Goal: Task Accomplishment & Management: Manage account settings

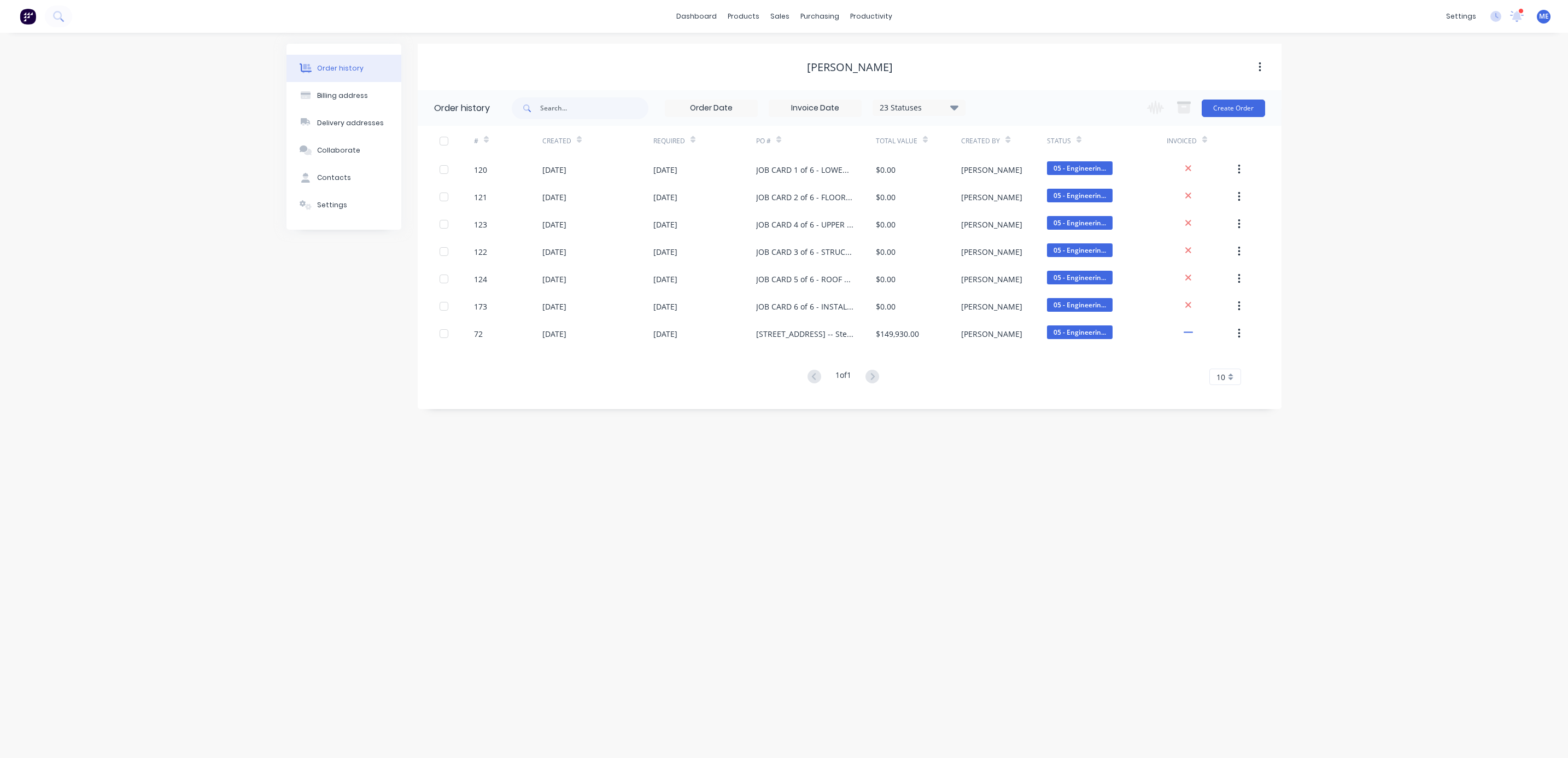
click at [102, 522] on div "Order history Billing address Delivery addresses Collaborate Contacts Settings …" at bounding box center [784, 395] width 1568 height 725
click at [64, 19] on button at bounding box center [59, 16] width 27 height 22
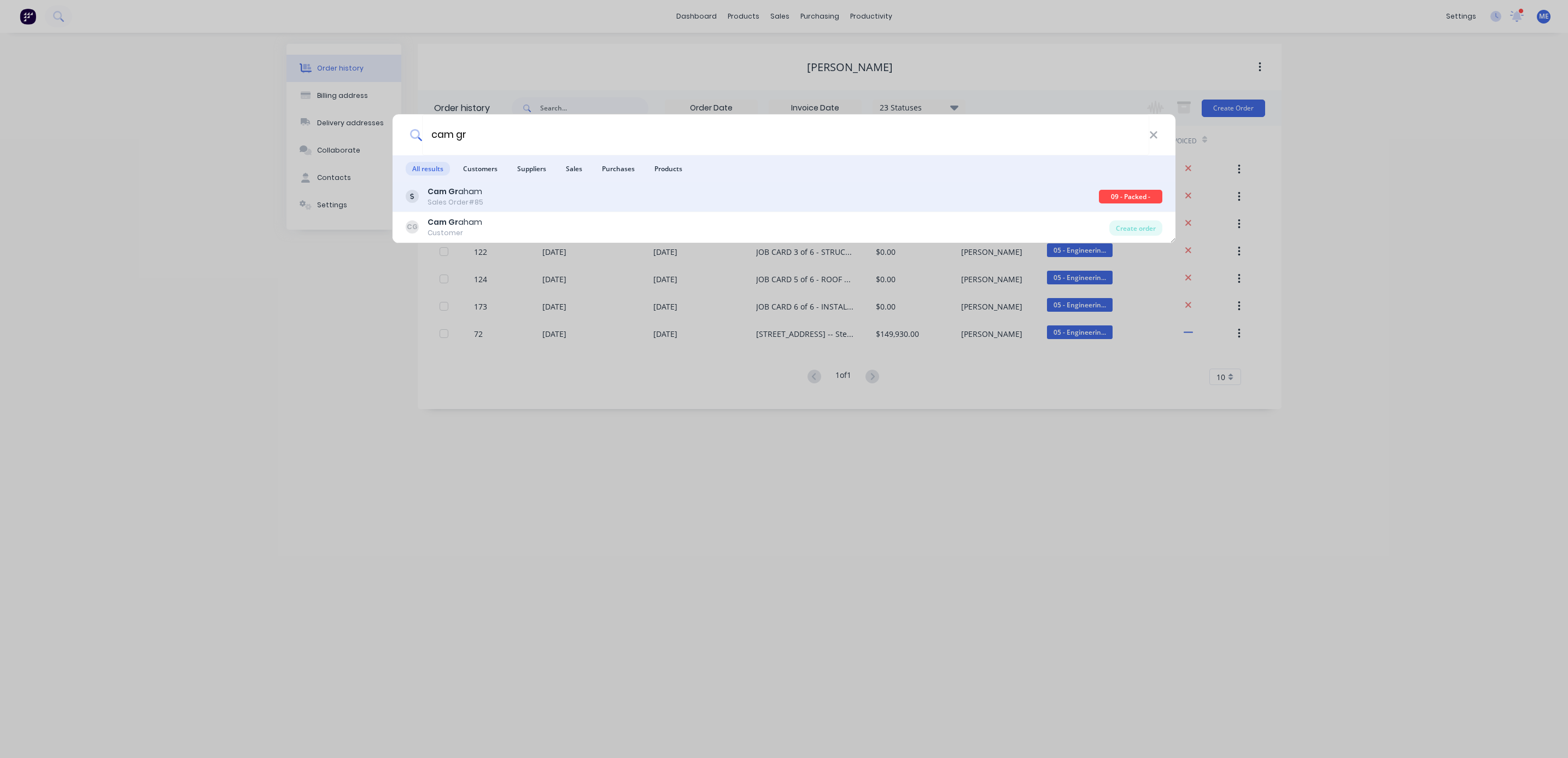
type input "cam gr"
click at [487, 199] on div "Cam Gr aham Sales Order #85" at bounding box center [752, 197] width 693 height 21
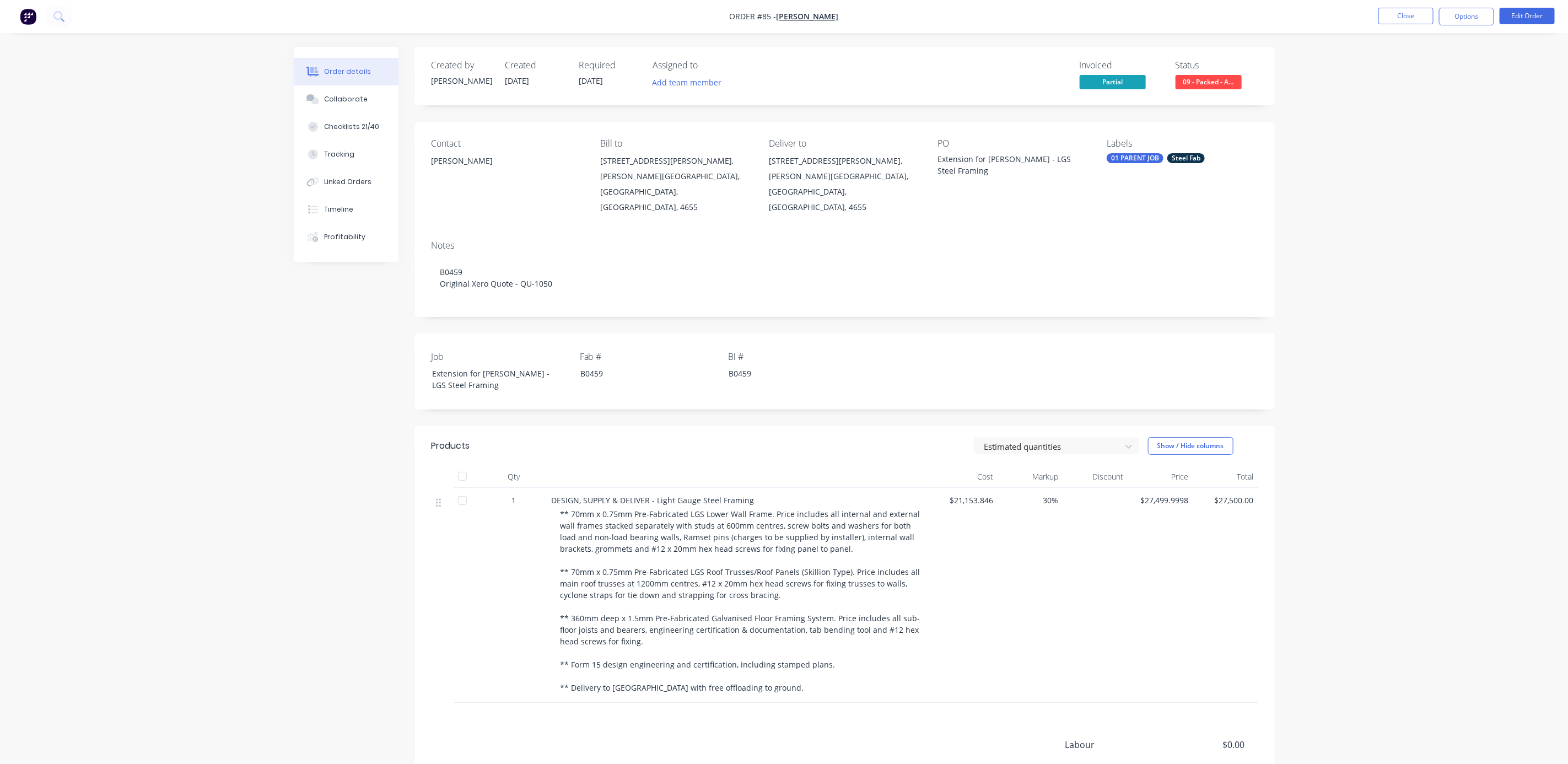
click at [1367, 119] on div "Order details Collaborate Checklists 21/40 Tracking Linked Orders Timeline Prof…" at bounding box center [784, 449] width 1568 height 899
click at [1463, 15] on button "Options" at bounding box center [1466, 17] width 55 height 17
click at [1426, 68] on div "Invoice" at bounding box center [1433, 67] width 102 height 16
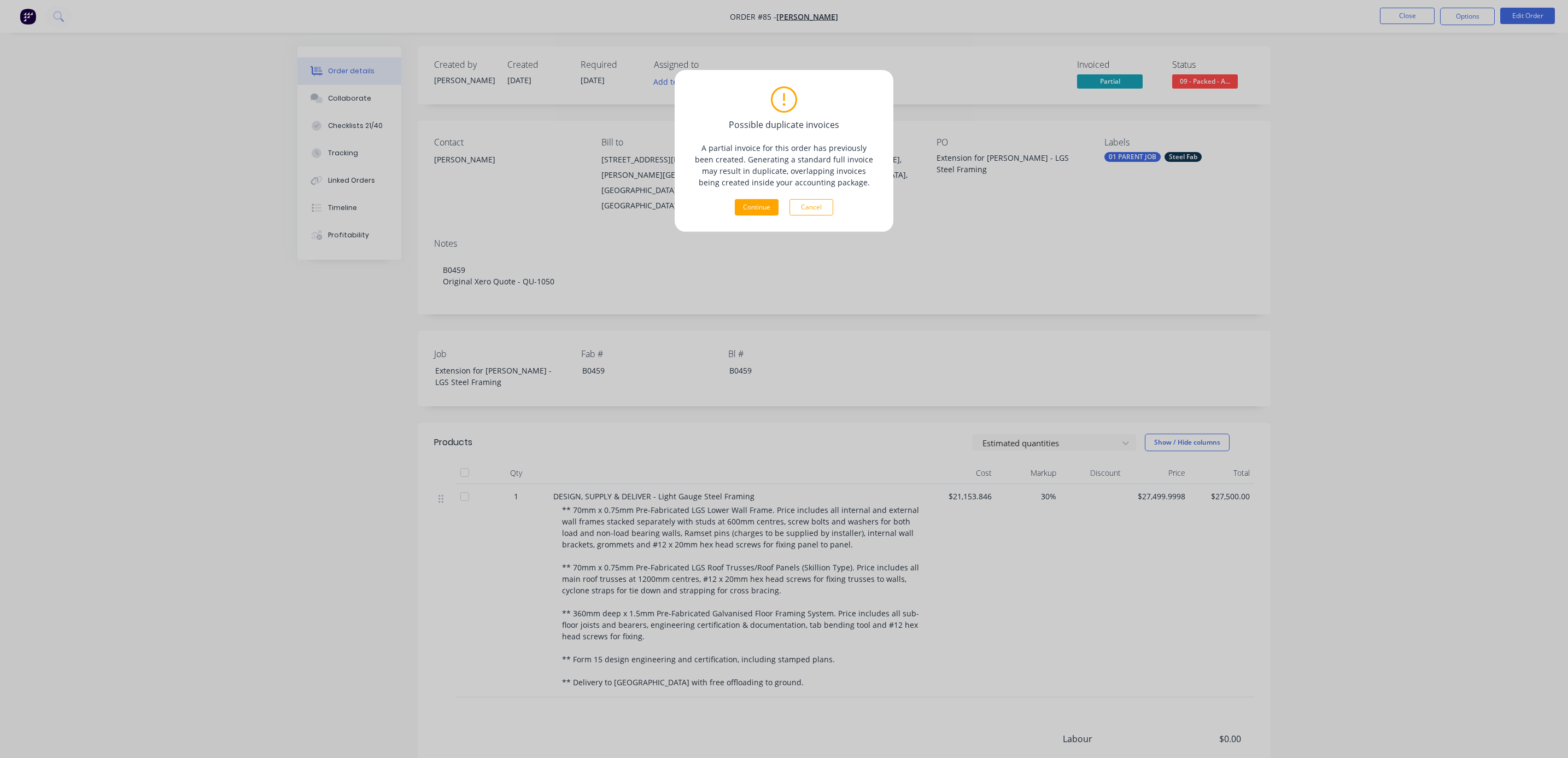
drag, startPoint x: 810, startPoint y: 207, endPoint x: 1232, endPoint y: 165, distance: 424.1
click at [812, 207] on button "Cancel" at bounding box center [811, 207] width 44 height 16
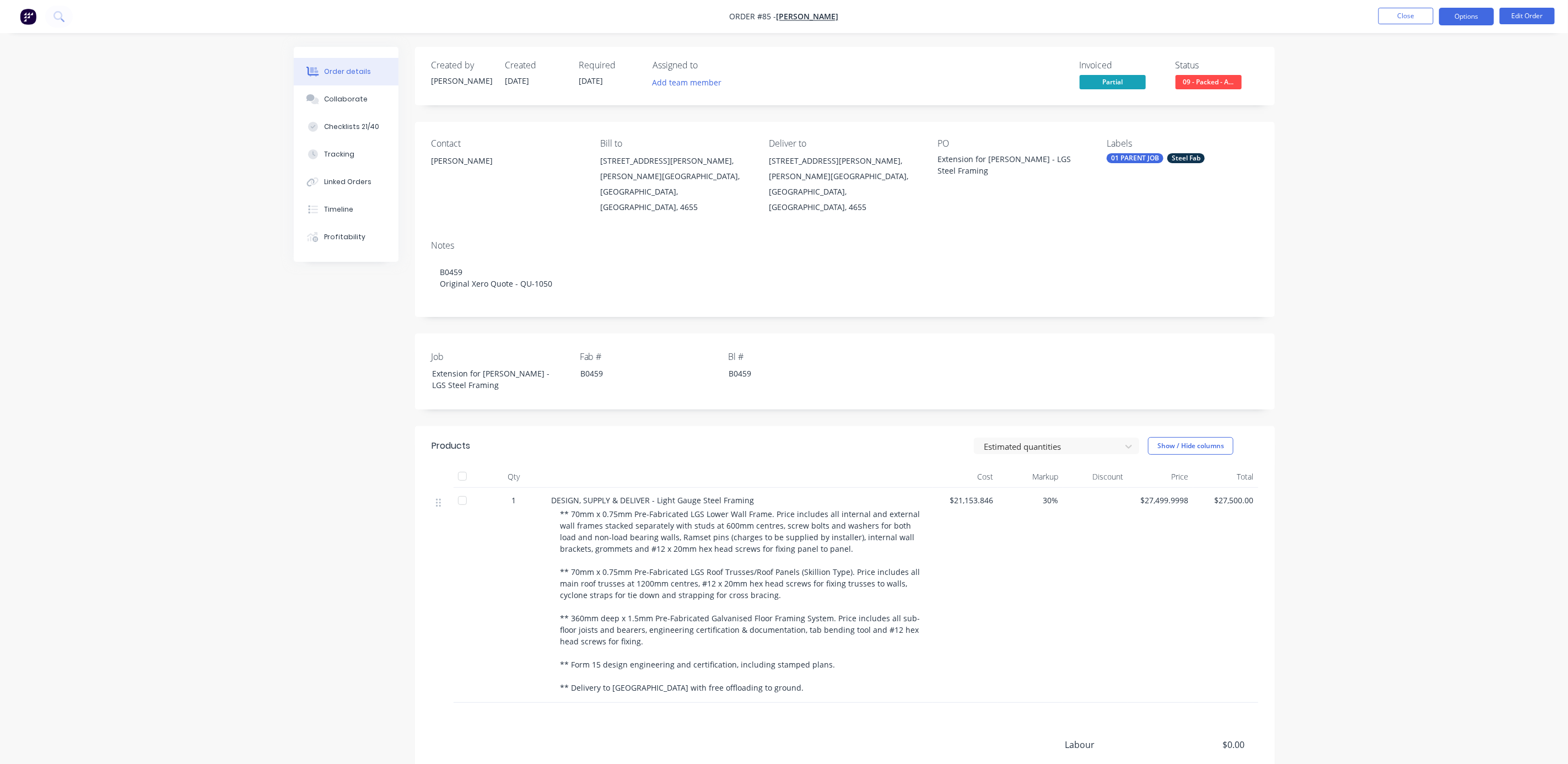
click at [1447, 15] on button "Options" at bounding box center [1466, 17] width 55 height 17
click at [1442, 90] on div "Partial Invoice" at bounding box center [1433, 89] width 102 height 16
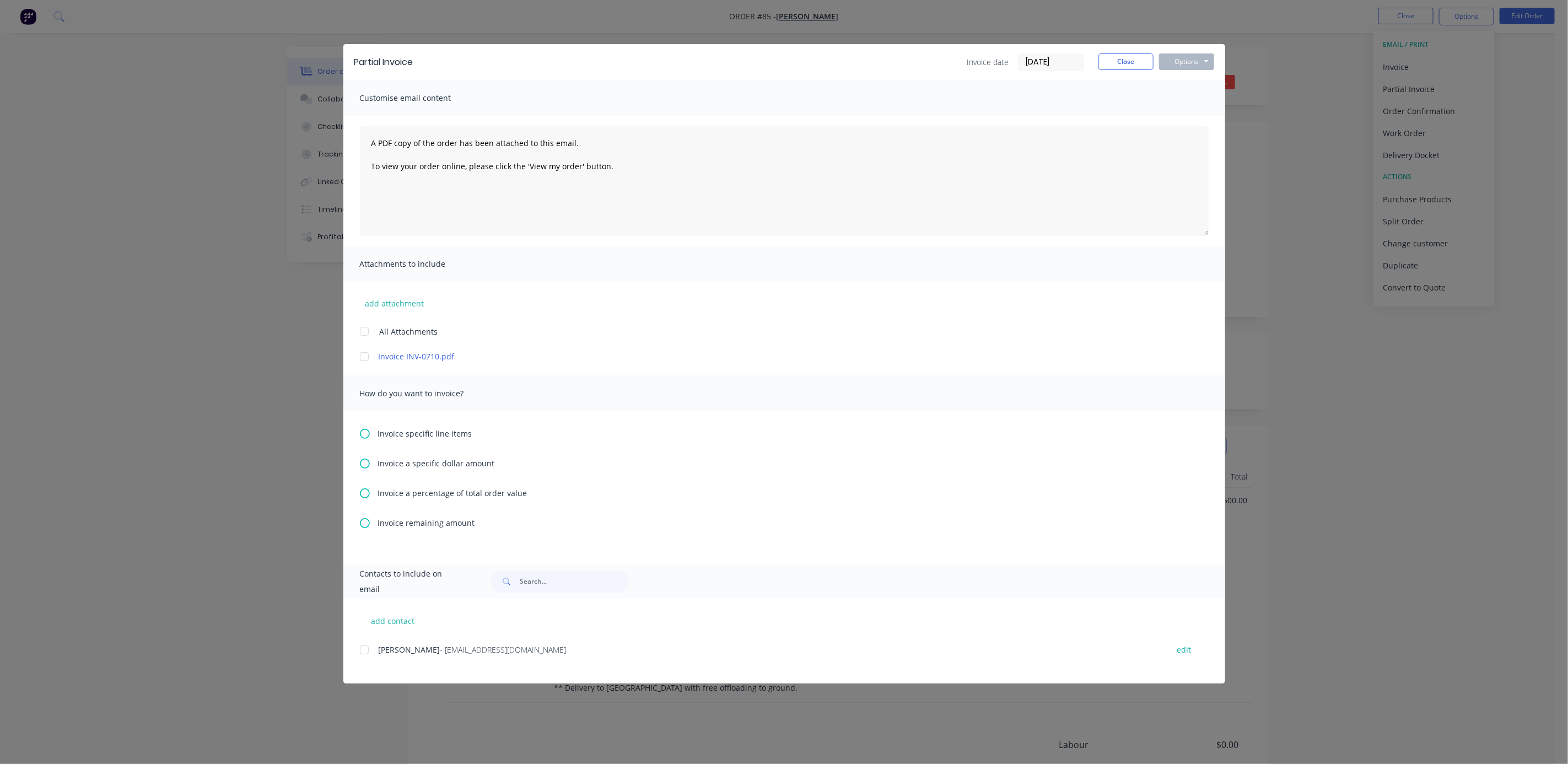
click at [428, 522] on span "Invoice remaining amount" at bounding box center [426, 523] width 97 height 12
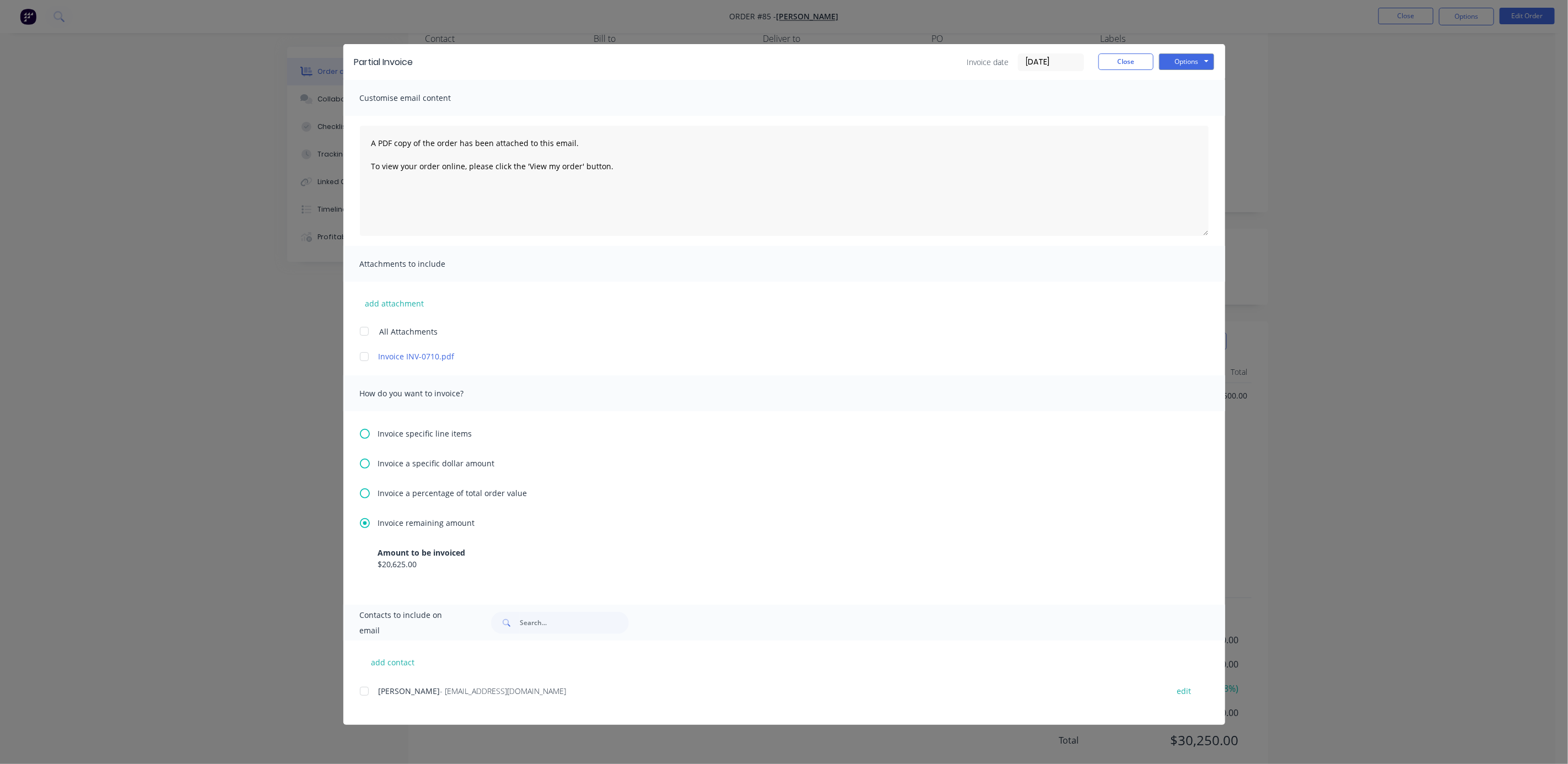
scroll to position [120, 0]
click at [1183, 56] on button "Options" at bounding box center [1186, 61] width 55 height 17
click at [1189, 100] on button "Print" at bounding box center [1194, 99] width 71 height 18
click at [1178, 61] on button "Options" at bounding box center [1186, 61] width 55 height 17
click at [410, 556] on div "Amount to be invoiced" at bounding box center [784, 553] width 812 height 12
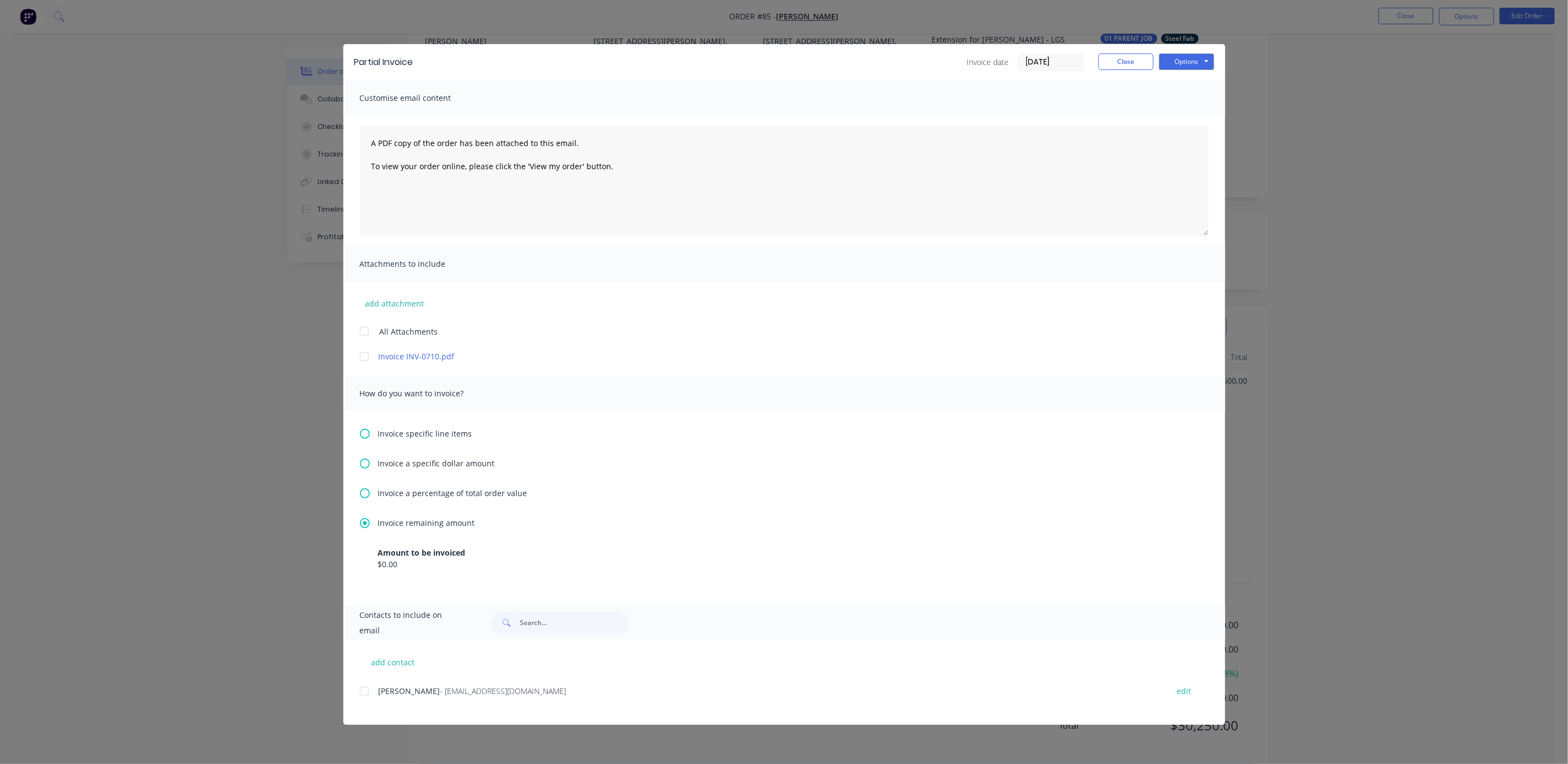
click at [394, 564] on div "$0.00" at bounding box center [784, 564] width 812 height 12
click at [400, 519] on span "Invoice remaining amount" at bounding box center [426, 523] width 97 height 12
click at [369, 524] on icon at bounding box center [365, 523] width 10 height 10
click at [1128, 60] on button "Close" at bounding box center [1126, 61] width 55 height 17
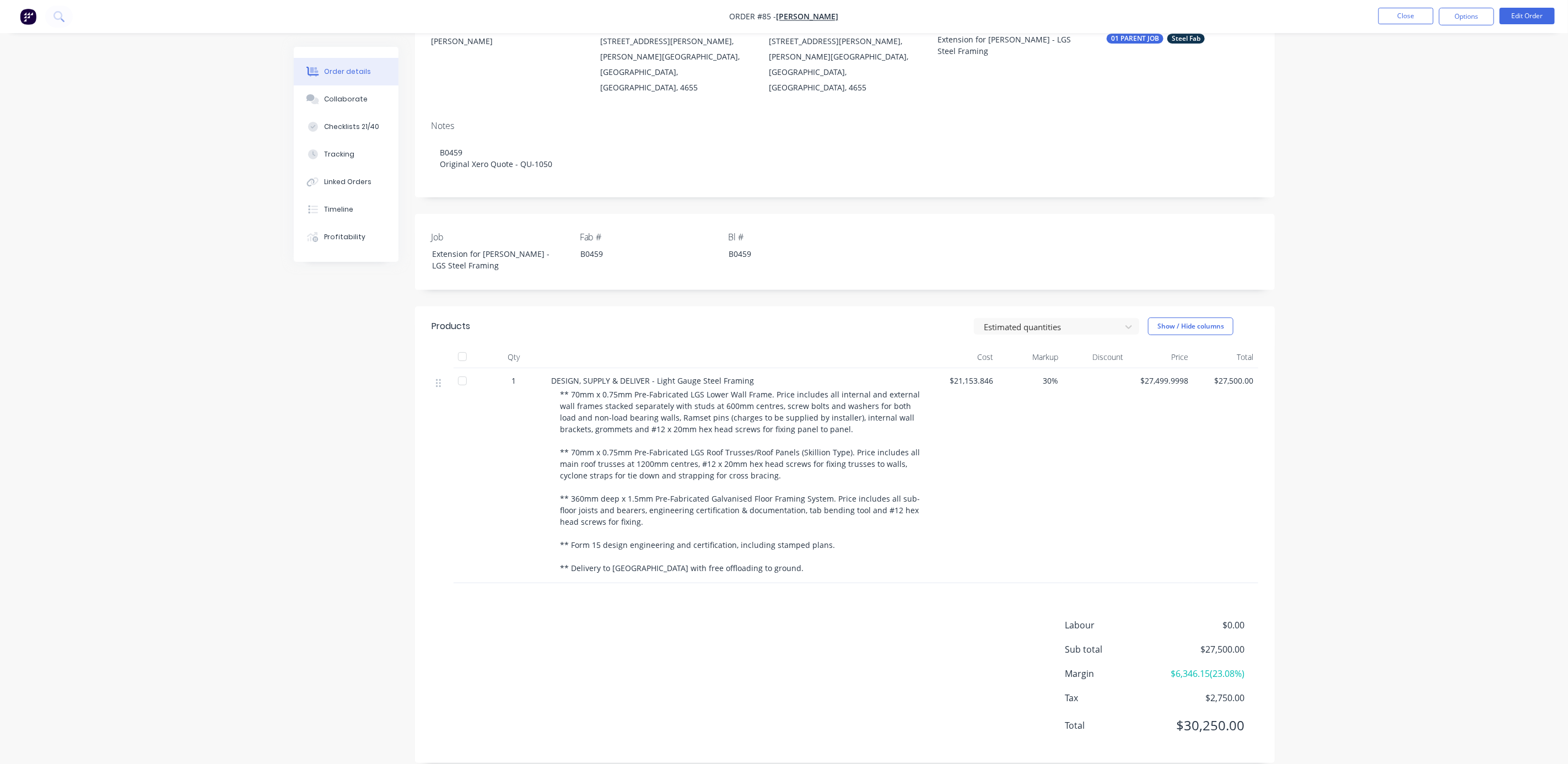
drag, startPoint x: 1389, startPoint y: 127, endPoint x: 1559, endPoint y: 40, distance: 191.0
click at [1391, 127] on div "Order details Collaborate Checklists 21/40 Tracking Linked Orders Timeline Prof…" at bounding box center [784, 330] width 1568 height 899
click at [1470, 14] on button "Options" at bounding box center [1466, 17] width 55 height 17
click at [1342, 74] on div "Order details Collaborate Checklists 21/40 Tracking Linked Orders Timeline Prof…" at bounding box center [784, 330] width 1568 height 899
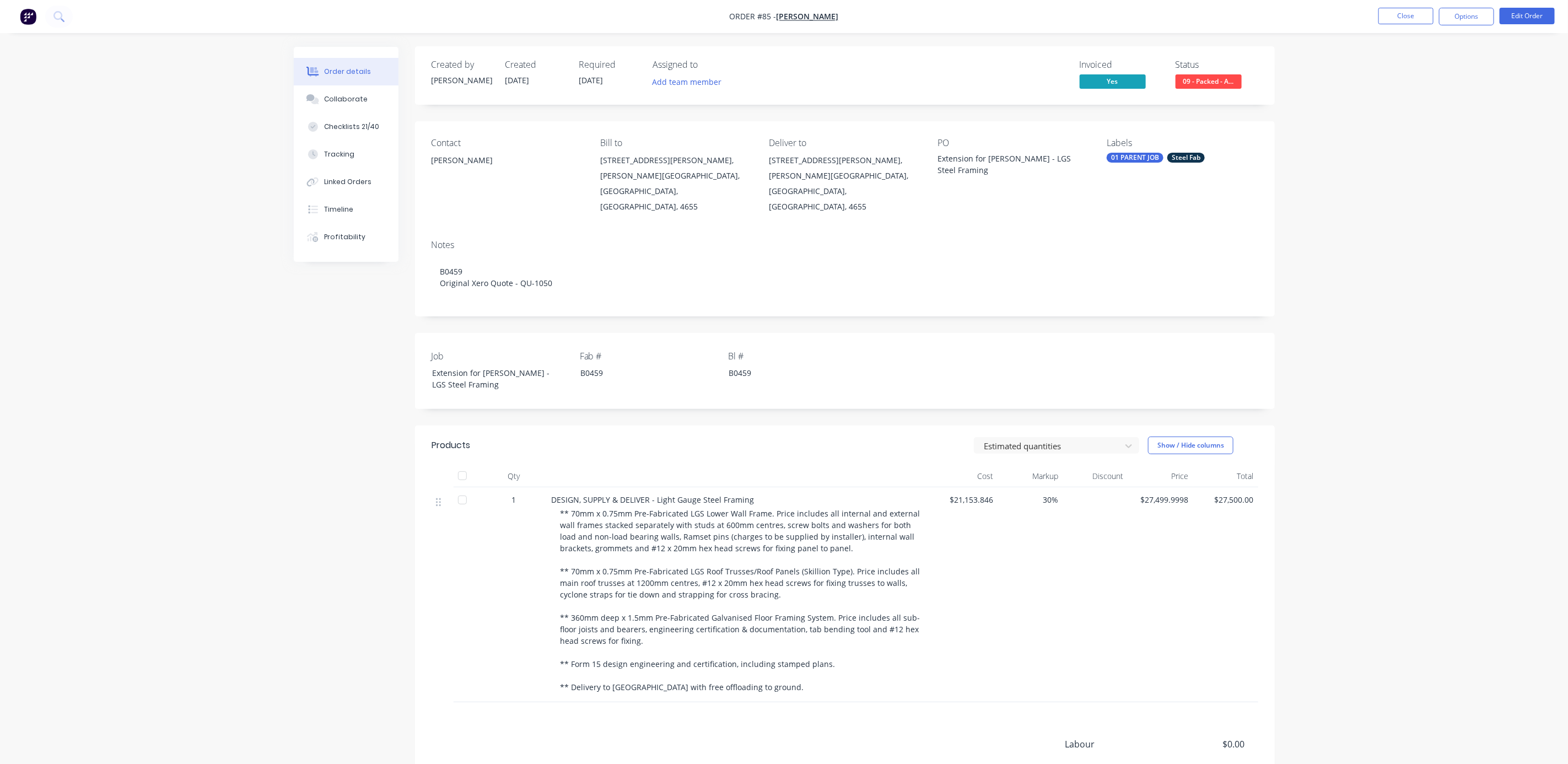
scroll to position [0, 0]
drag, startPoint x: 1336, startPoint y: 162, endPoint x: 1232, endPoint y: 123, distance: 111.1
click at [1328, 159] on div "Order details Collaborate Checklists 21/40 Tracking Linked Orders Timeline Prof…" at bounding box center [784, 449] width 1568 height 899
click at [1194, 200] on link "view" at bounding box center [1191, 198] width 17 height 12
click at [1362, 126] on div "Order details Collaborate Checklists 21/40 Tracking Linked Orders Timeline Prof…" at bounding box center [784, 449] width 1568 height 899
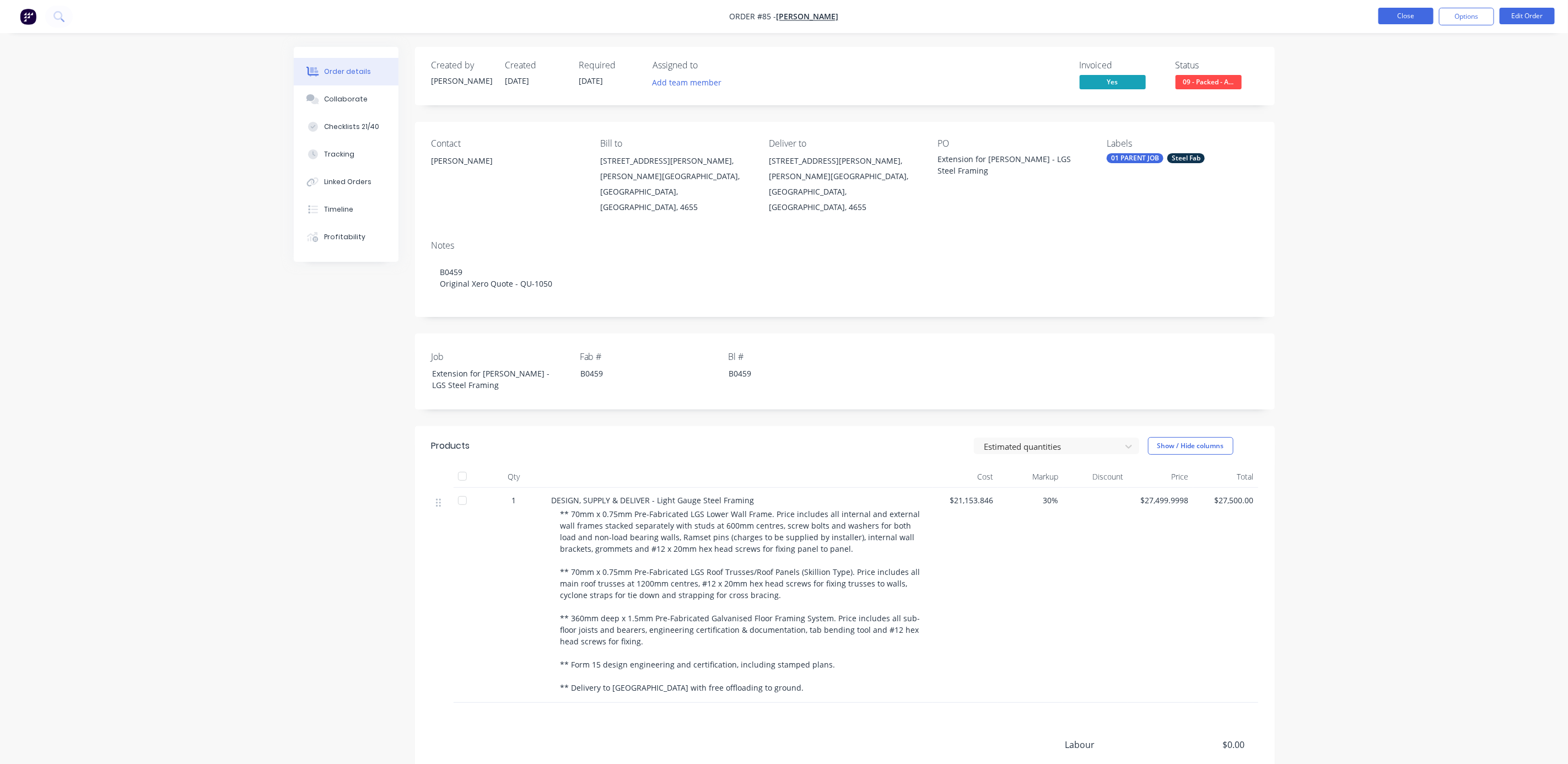
click at [1417, 12] on button "Close" at bounding box center [1406, 16] width 55 height 17
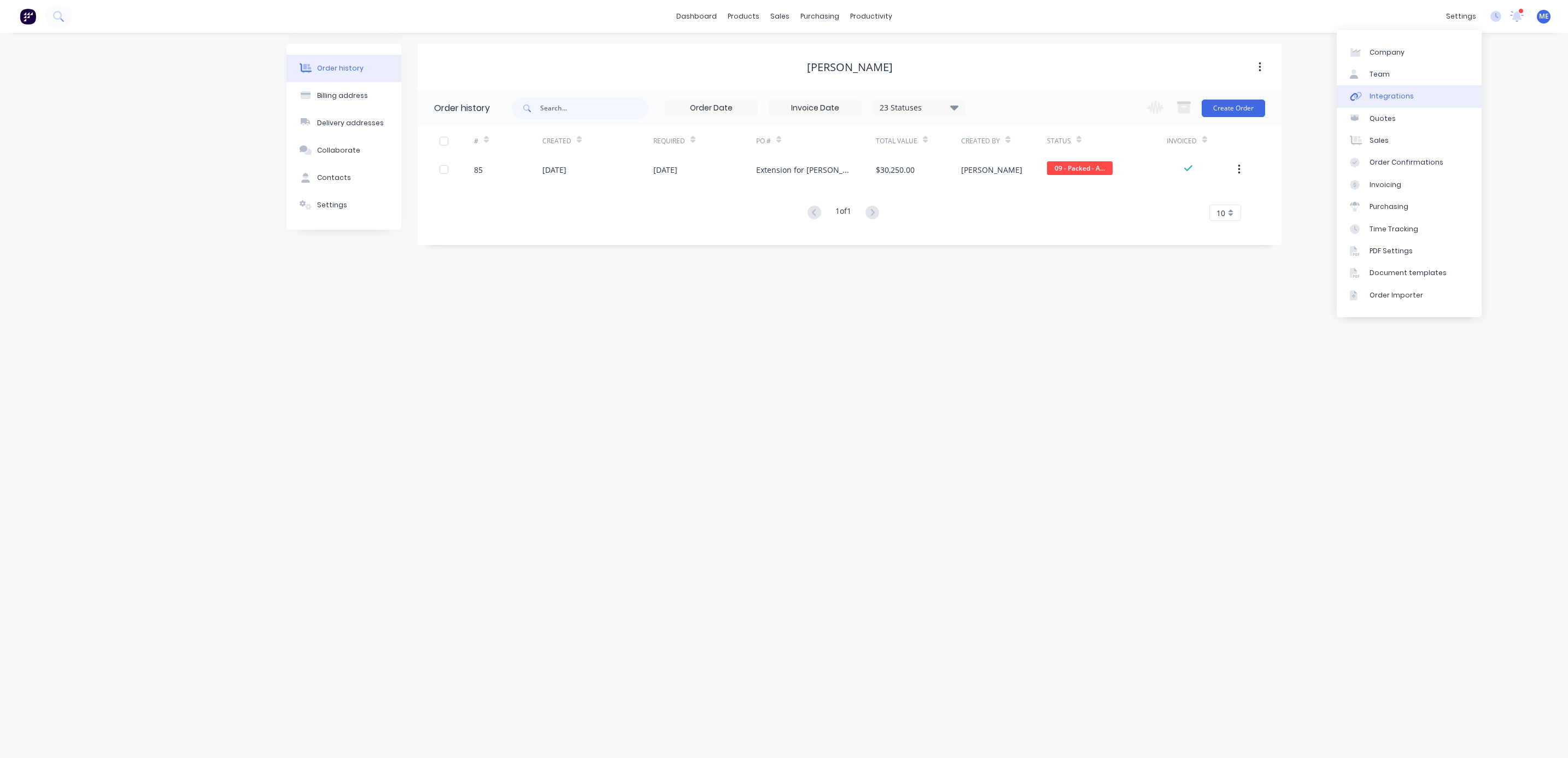
click at [1399, 90] on link "Integrations" at bounding box center [1409, 96] width 145 height 22
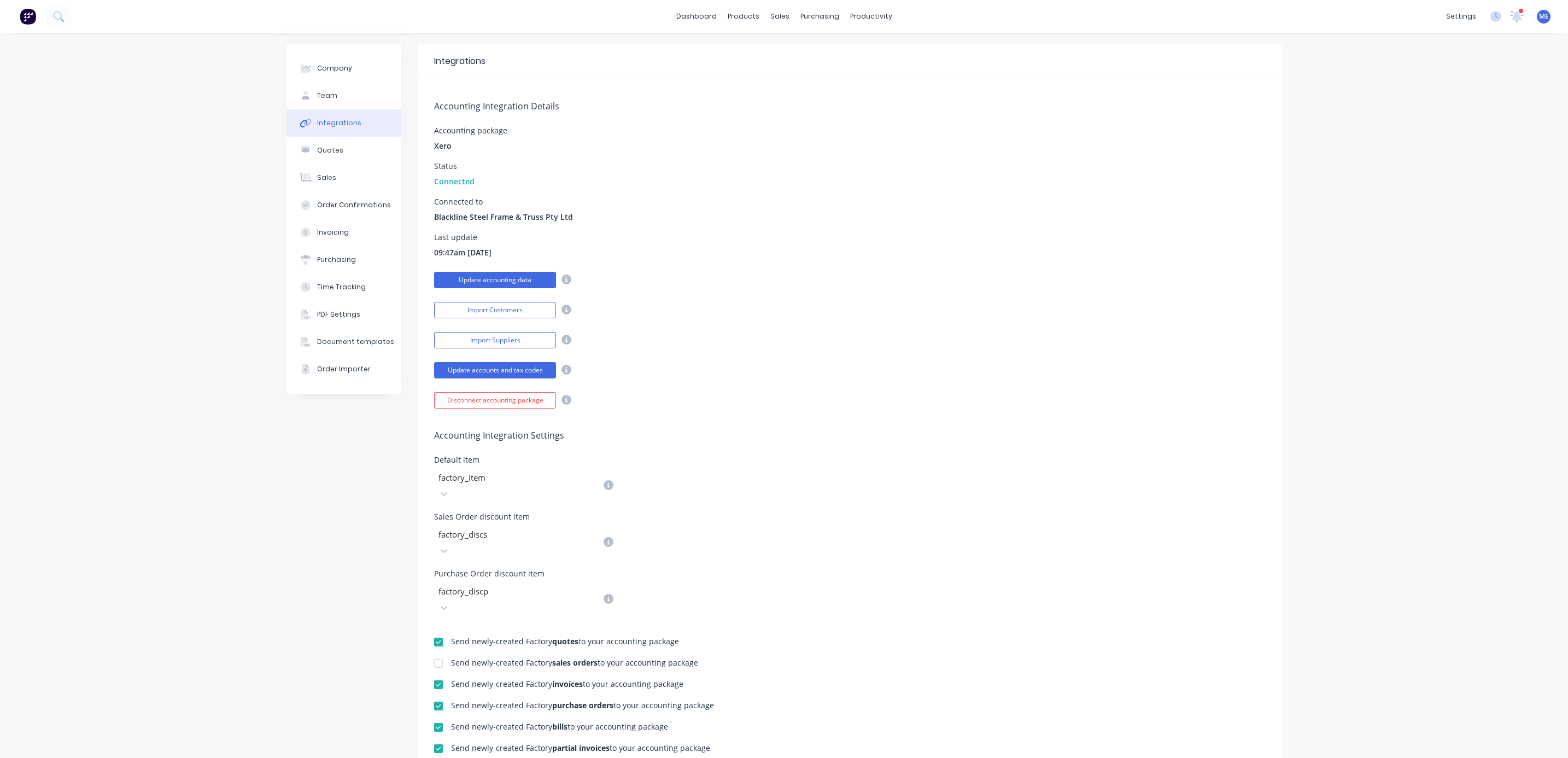
click at [494, 279] on button "Update accounting data" at bounding box center [495, 280] width 122 height 16
click at [732, 230] on div "Accounting Integration Details Accounting package Xero Status Connected Connect…" at bounding box center [849, 244] width 864 height 329
click at [59, 11] on icon at bounding box center [57, 15] width 9 height 9
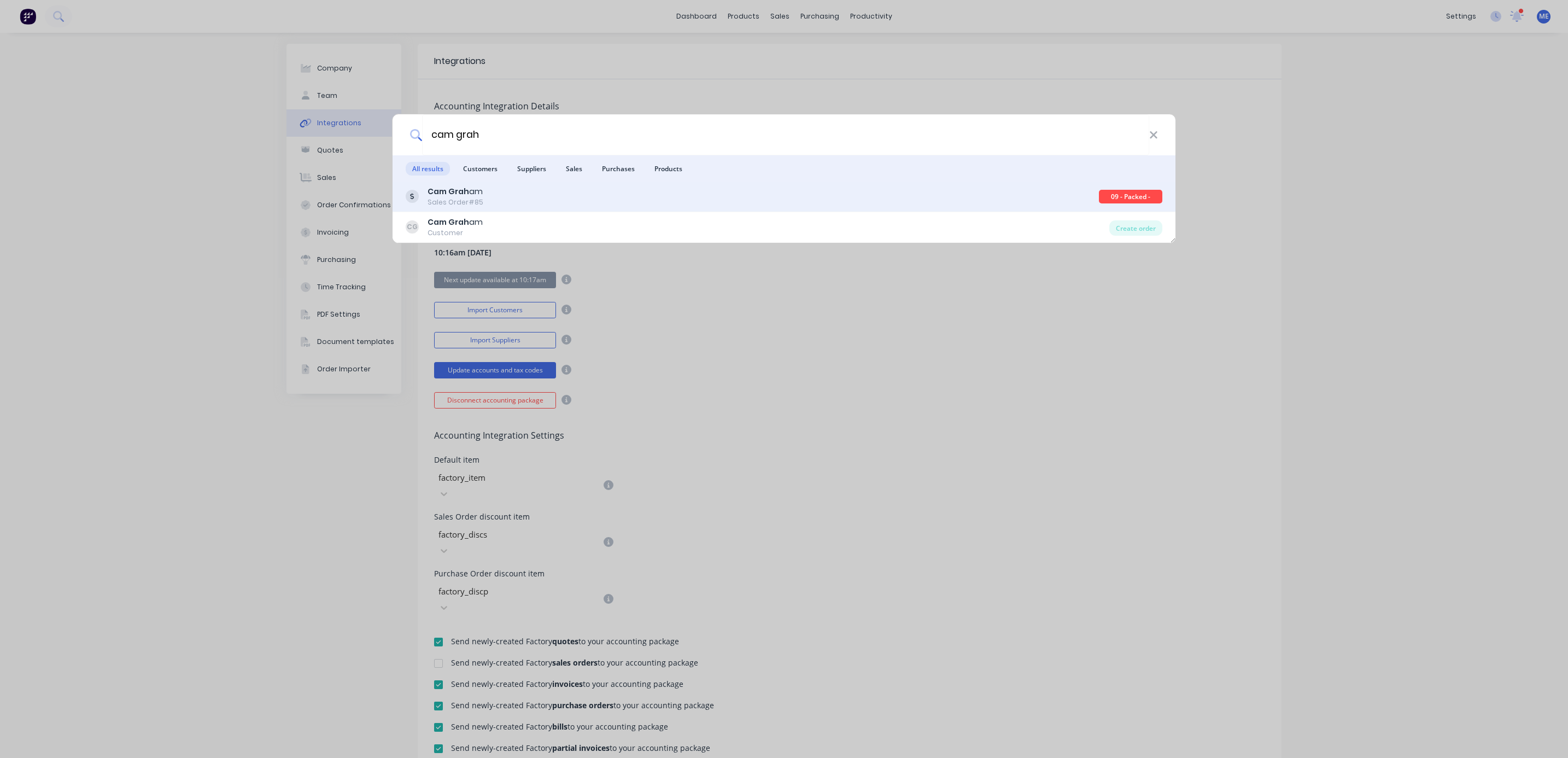
type input "cam grah"
click at [505, 195] on div "Cam Grah am Sales Order #85" at bounding box center [752, 197] width 693 height 21
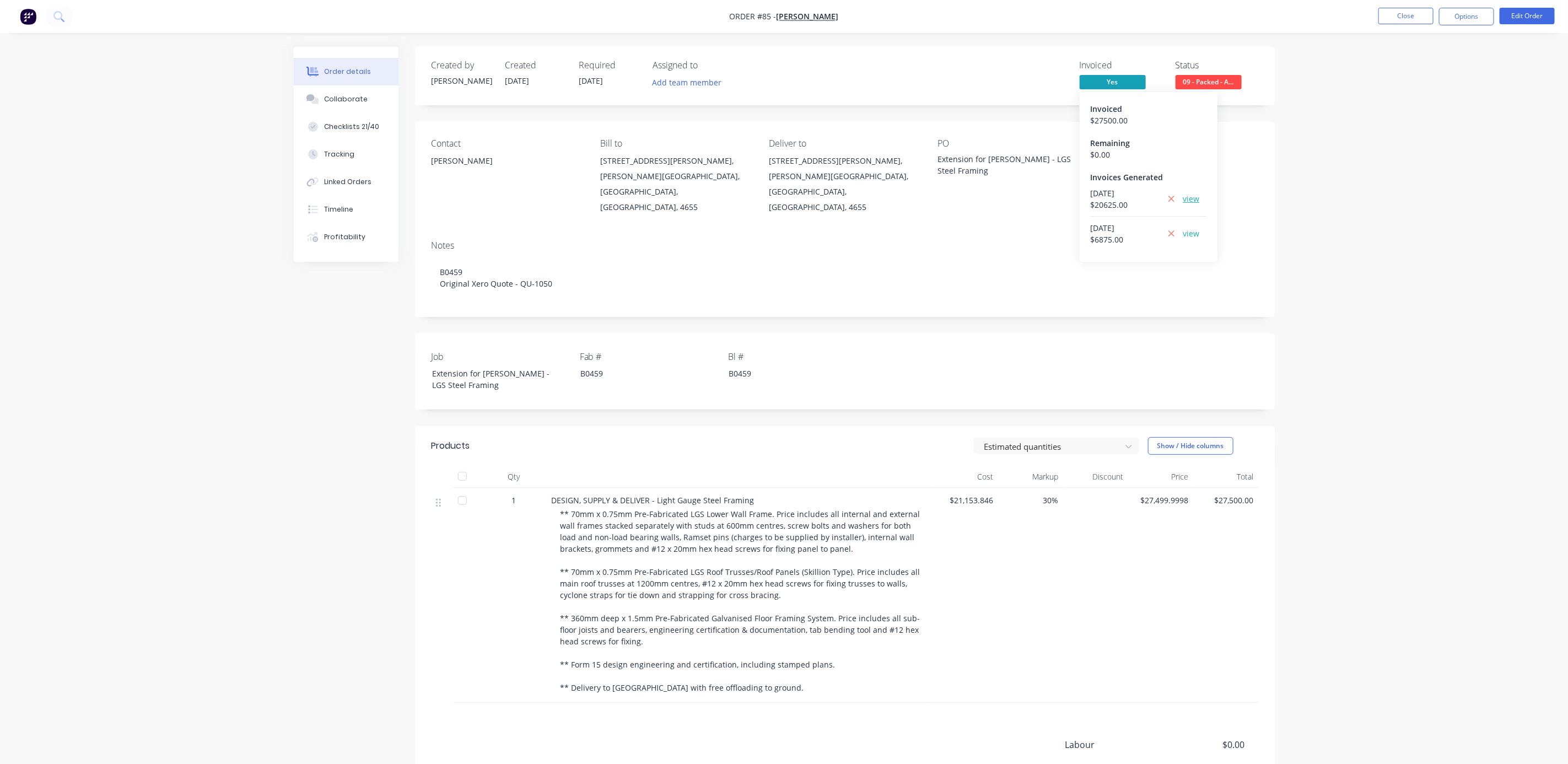
click at [1191, 198] on link "view" at bounding box center [1191, 198] width 17 height 12
click at [1402, 17] on button "Close" at bounding box center [1406, 16] width 55 height 17
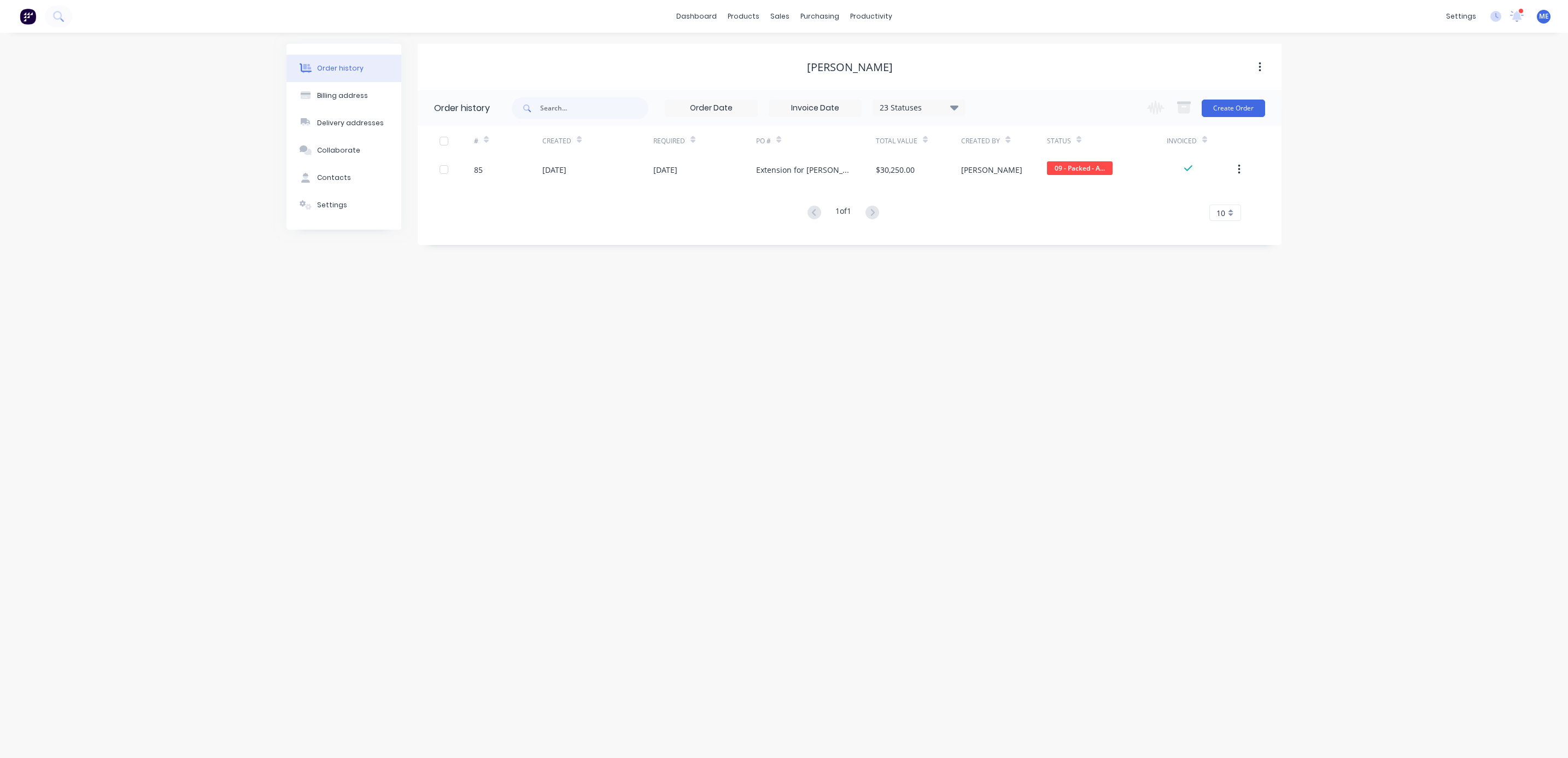
click at [394, 371] on div "Order history Billing address Delivery addresses Collaborate Contacts Settings …" at bounding box center [784, 395] width 1568 height 725
drag, startPoint x: 774, startPoint y: 494, endPoint x: 768, endPoint y: 720, distance: 226.1
click at [775, 499] on div "Order history Billing address Delivery addresses Collaborate Contacts Settings …" at bounding box center [784, 395] width 1568 height 725
click at [716, 327] on div "Order history Billing address Delivery addresses Collaborate Contacts Settings …" at bounding box center [784, 395] width 1568 height 725
click at [58, 19] on icon at bounding box center [57, 15] width 9 height 9
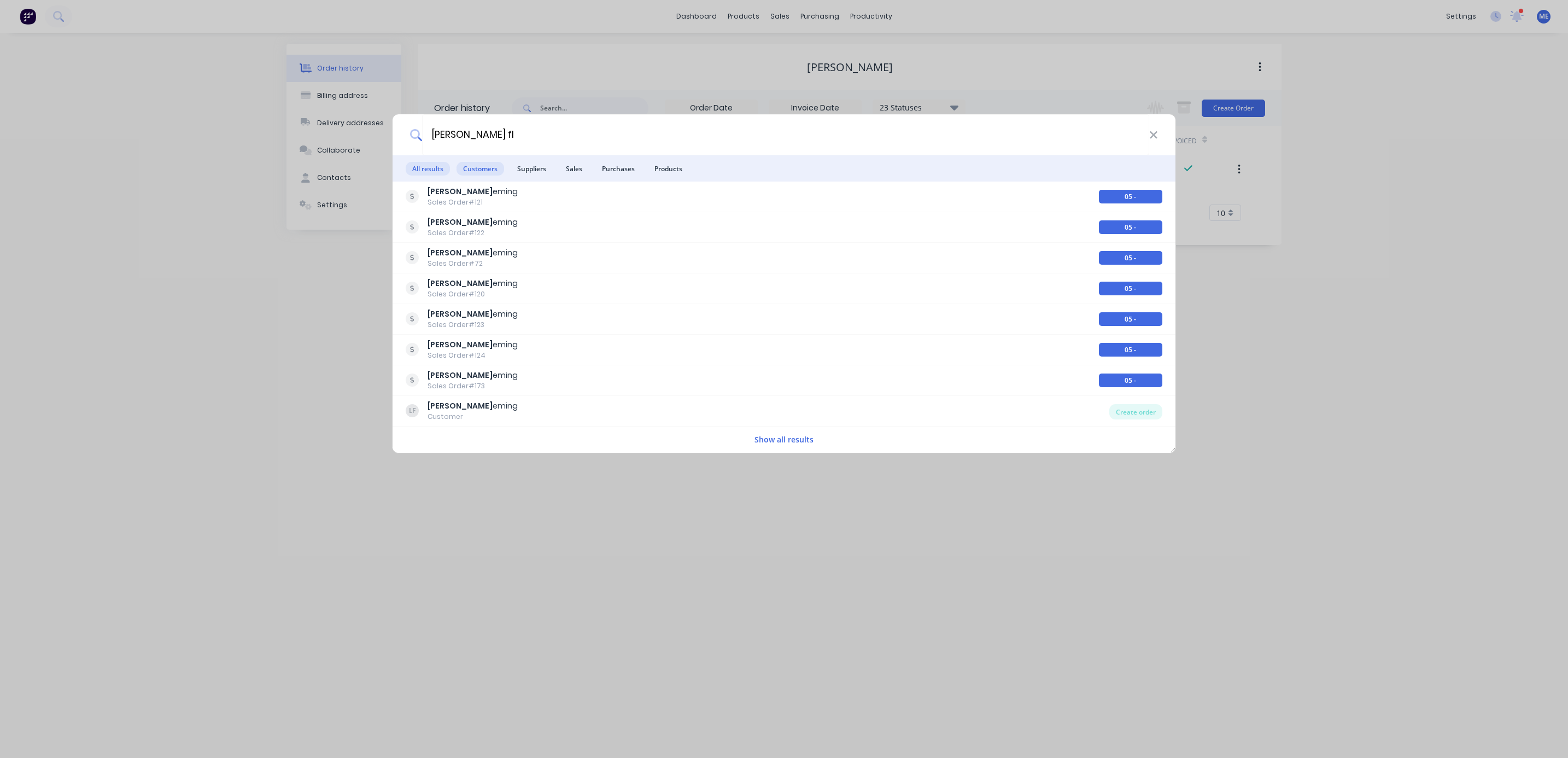
type input "[PERSON_NAME] fl"
click at [485, 165] on span "Customers" at bounding box center [480, 168] width 47 height 14
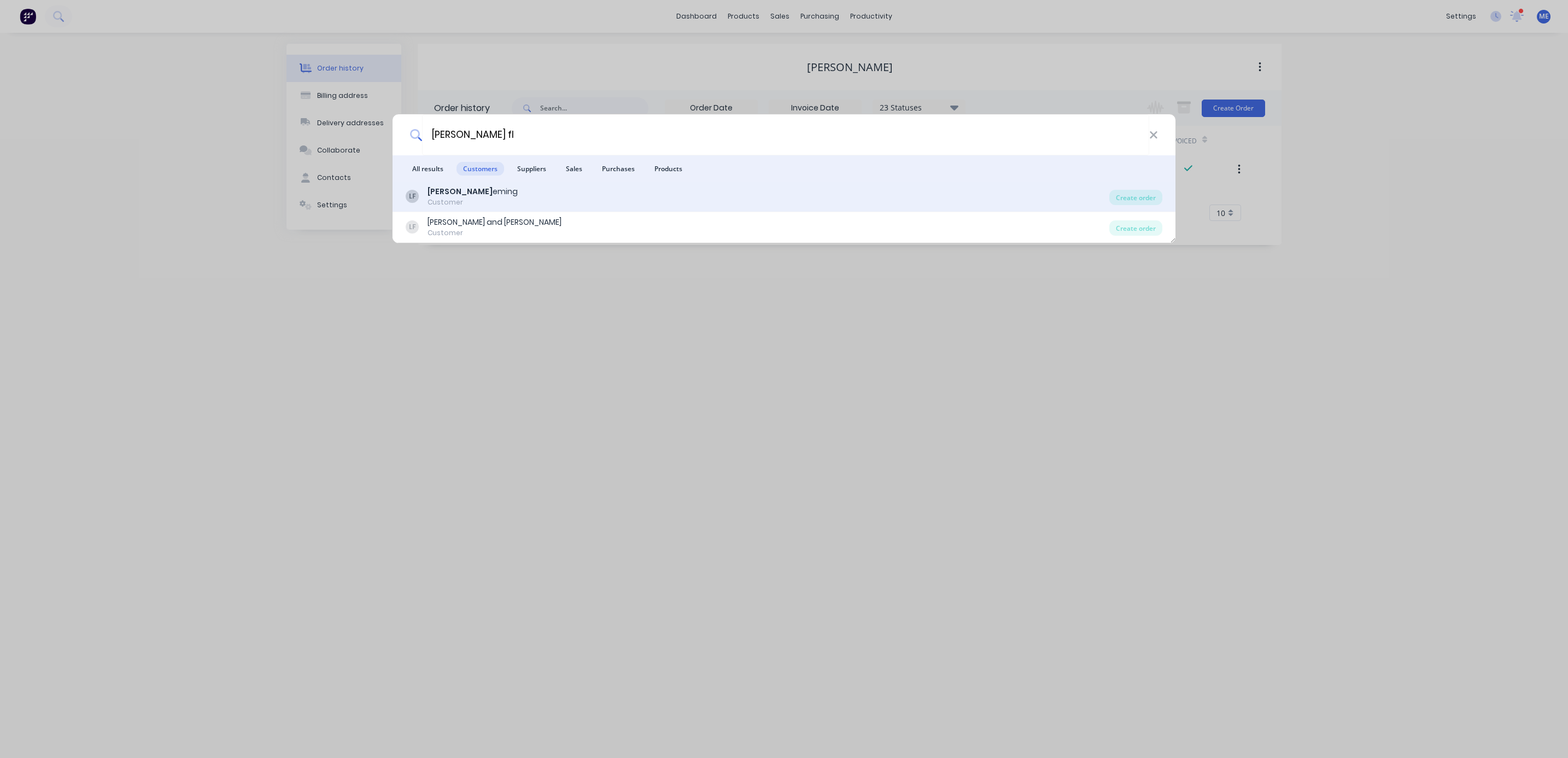
click at [464, 203] on div "Customer" at bounding box center [472, 203] width 90 height 10
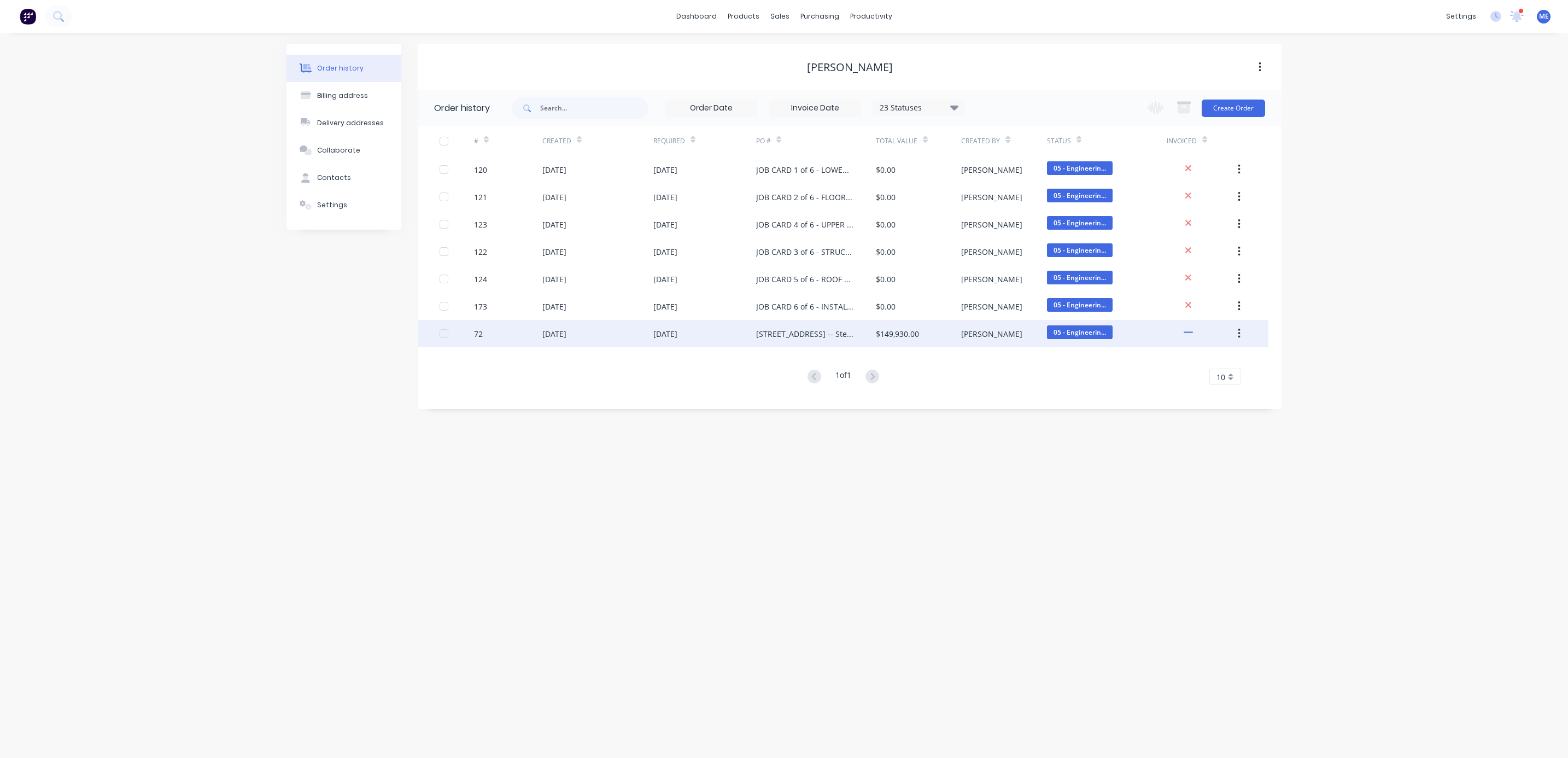
click at [771, 330] on div "[STREET_ADDRESS] -- Steel Framing - Rev 4" at bounding box center [805, 334] width 98 height 11
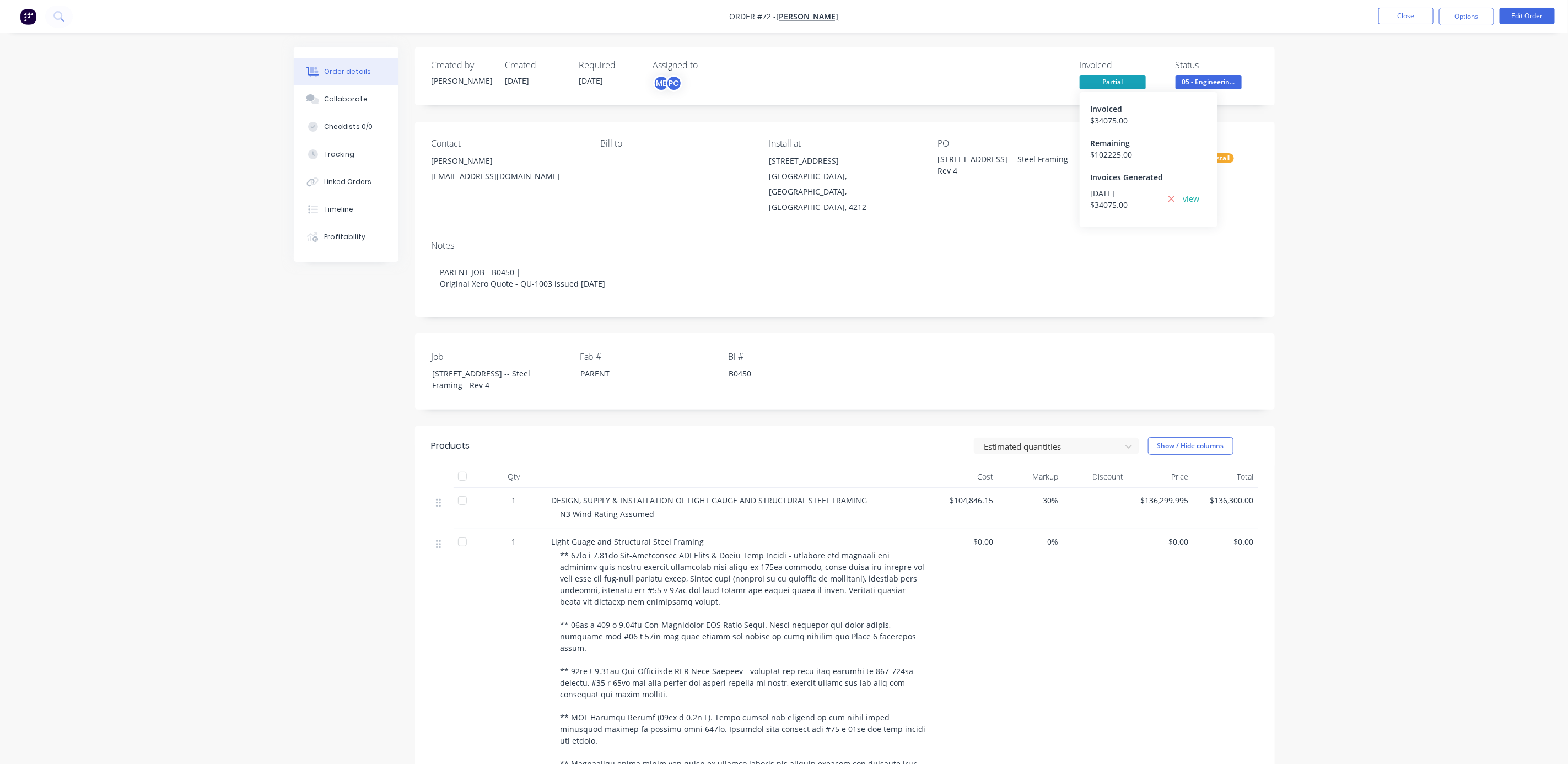
click at [1101, 81] on span "Partial" at bounding box center [1113, 82] width 66 height 14
click at [1454, 22] on button "Options" at bounding box center [1466, 17] width 55 height 17
click at [1433, 85] on div "Partial Invoice" at bounding box center [1433, 89] width 102 height 16
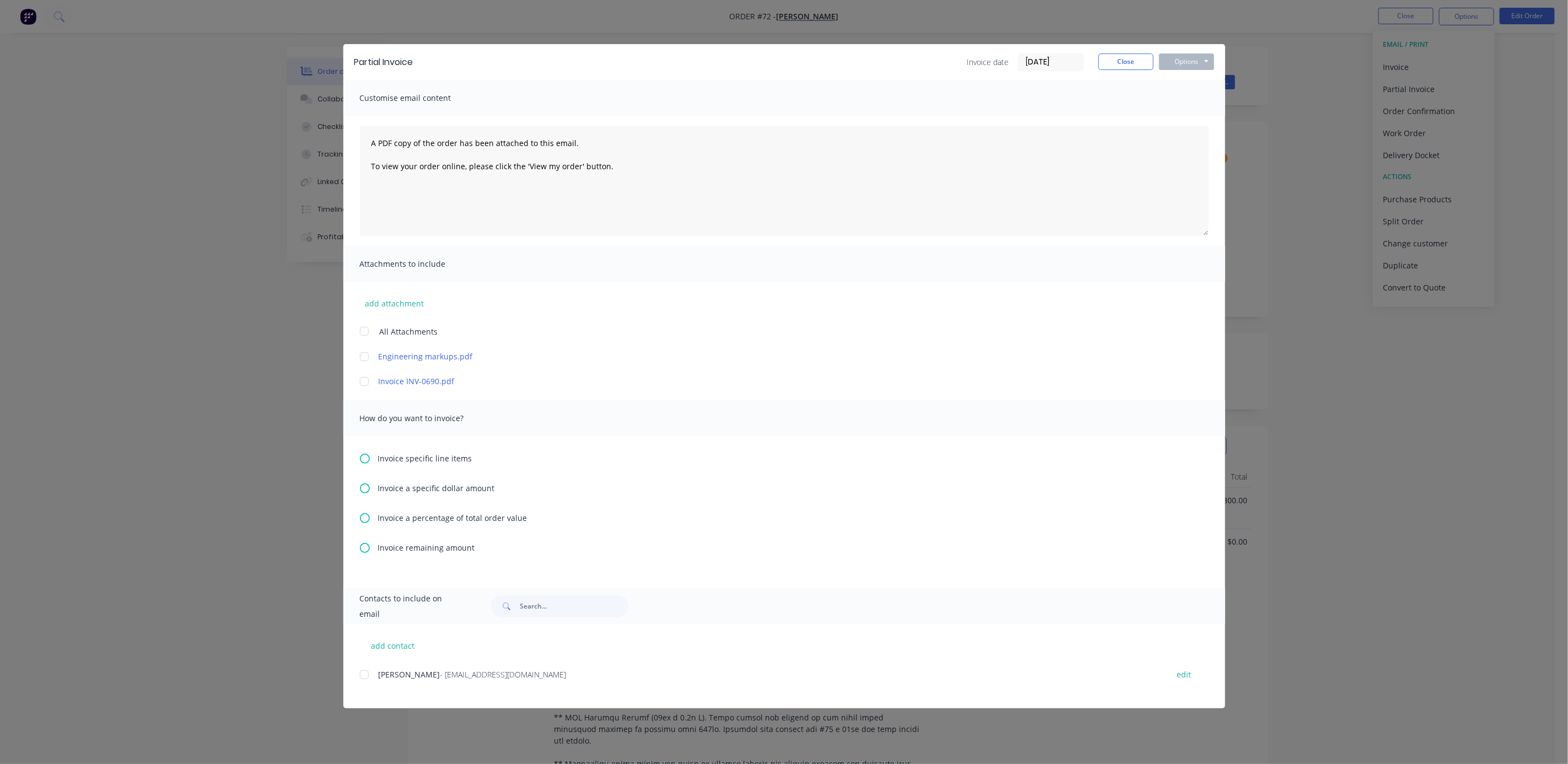
click at [419, 517] on span "Invoice a percentage of total order value" at bounding box center [452, 518] width 149 height 12
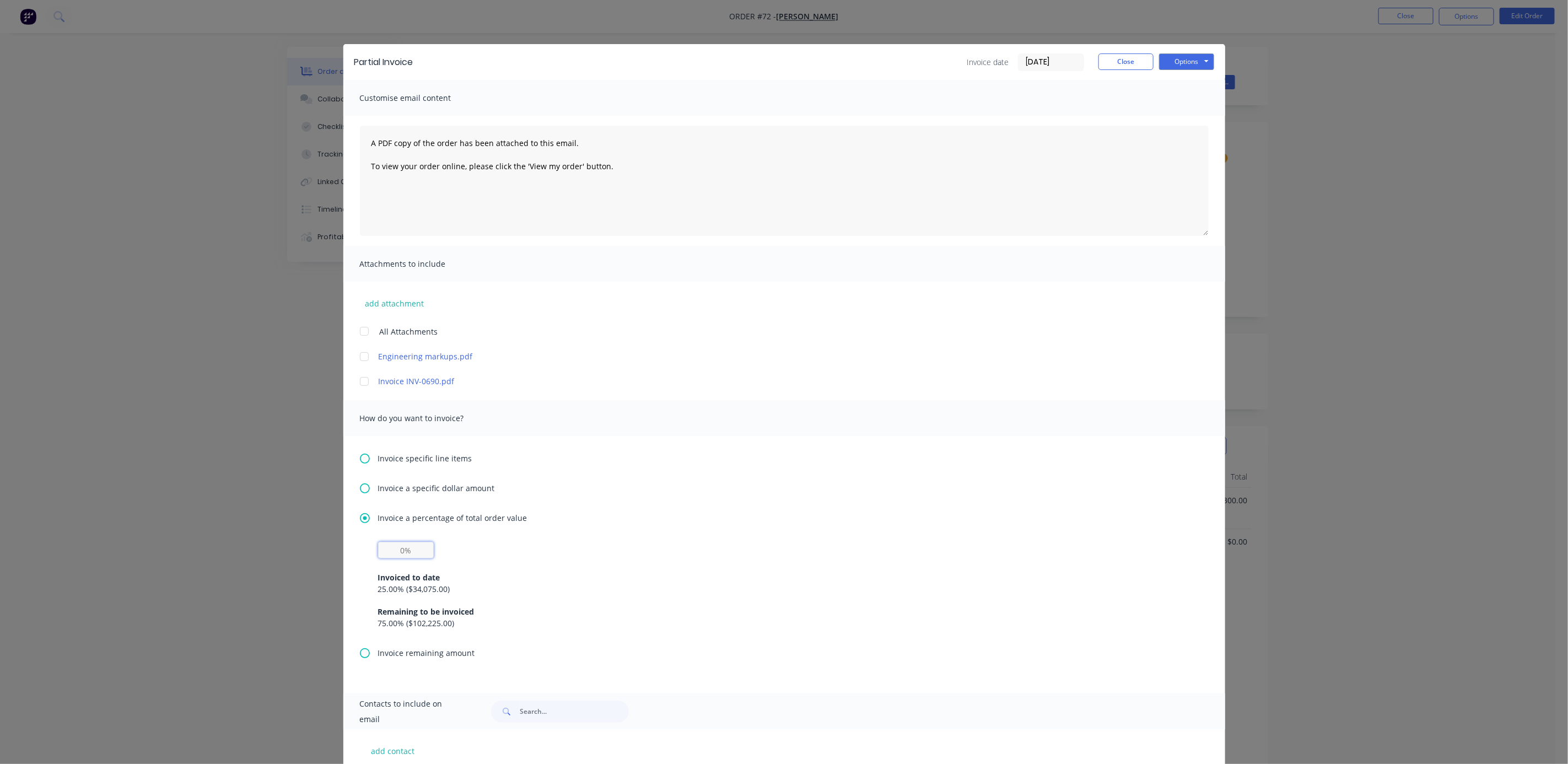
drag, startPoint x: 319, startPoint y: 549, endPoint x: 265, endPoint y: 554, distance: 54.2
click at [283, 551] on div "Partial Invoice Invoice date [DATE] Close Options Preview Print Email Customise…" at bounding box center [784, 382] width 1568 height 764
type input "50%"
click at [931, 389] on div "Customise email content A PDF copy of the order has been attached to this email…" at bounding box center [784, 387] width 881 height 613
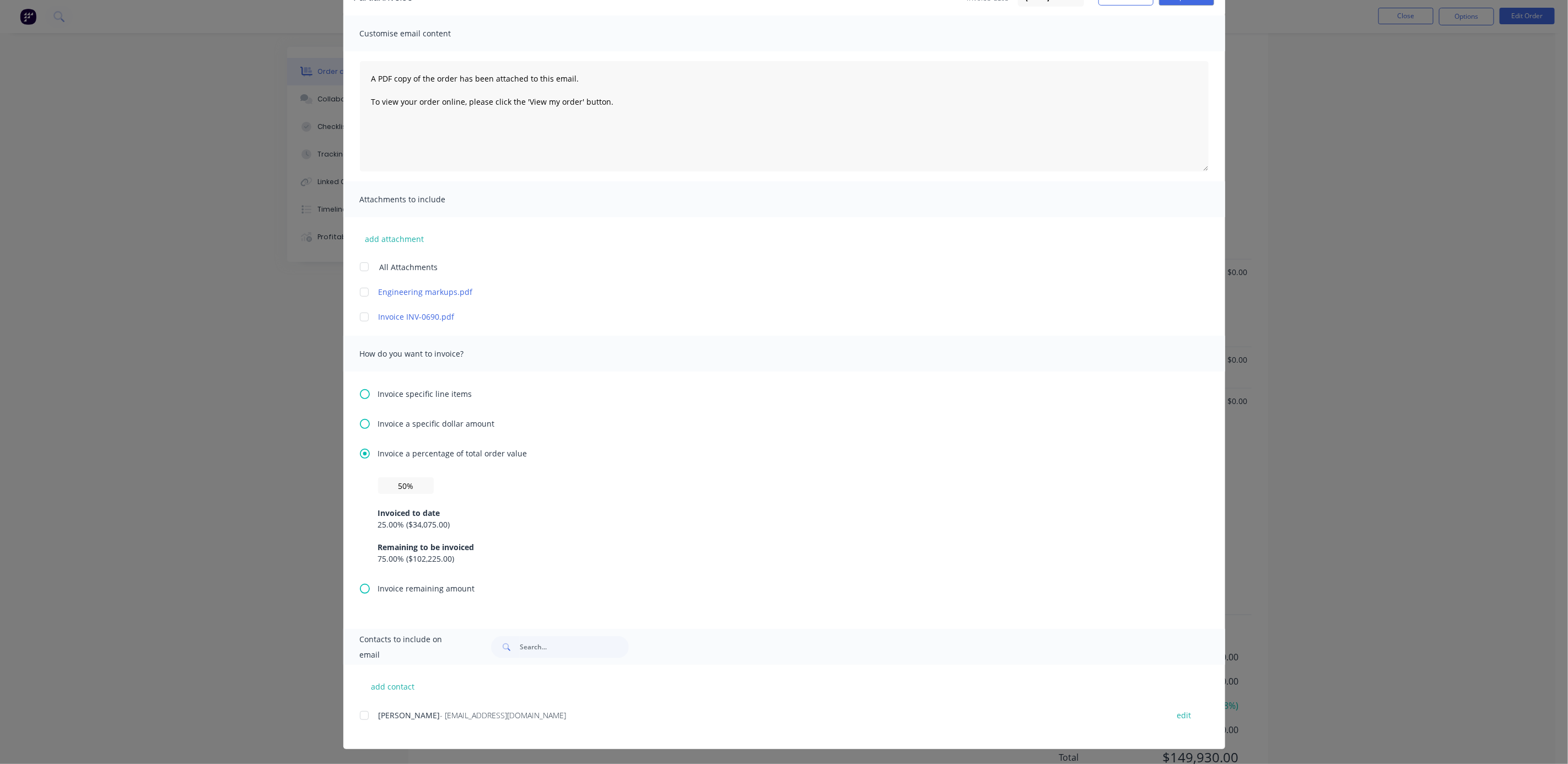
scroll to position [566, 0]
click at [412, 631] on div "Contacts to include on email" at bounding box center [784, 647] width 881 height 36
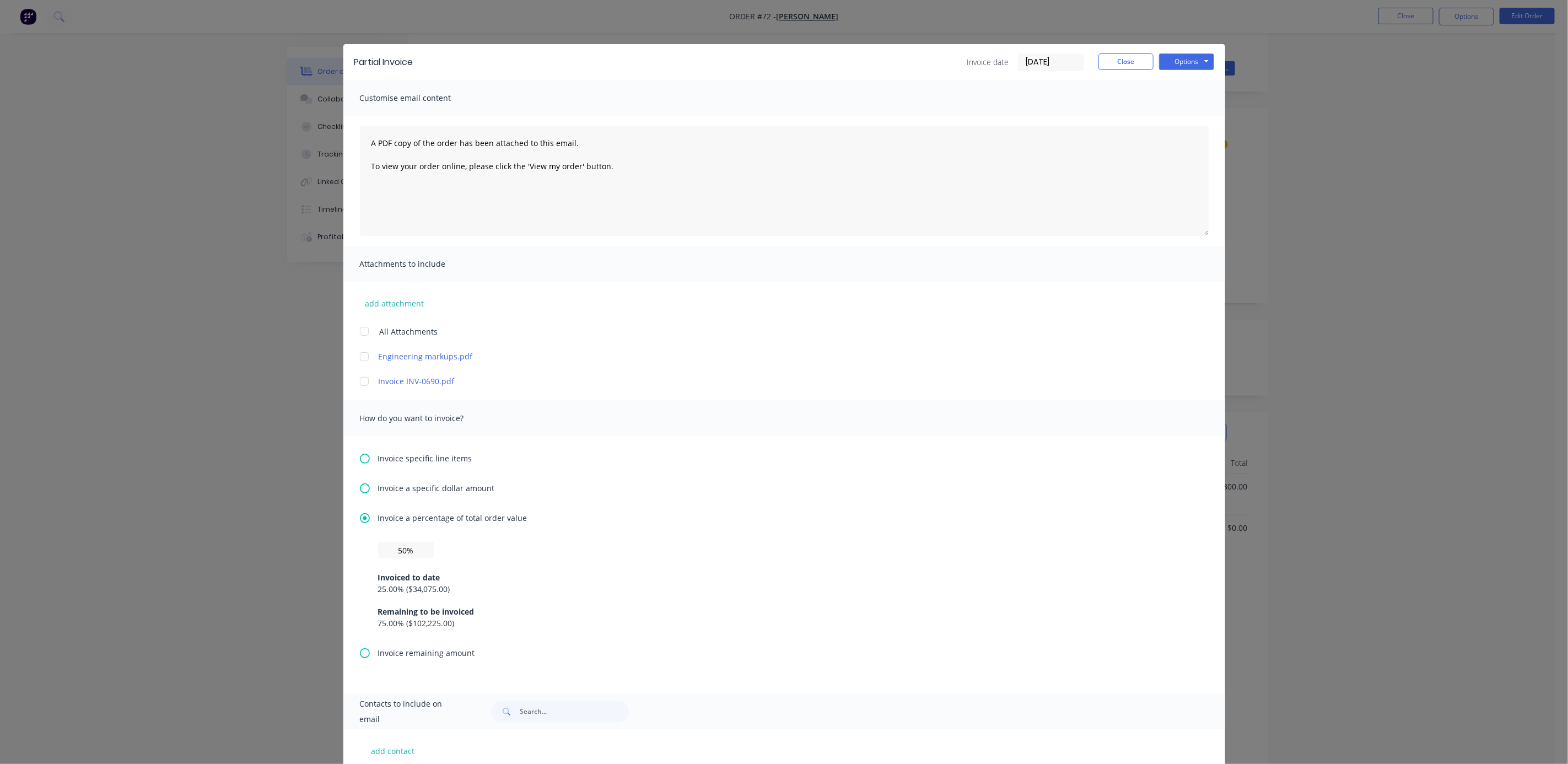
scroll to position [0, 0]
click at [1181, 60] on button "Options" at bounding box center [1186, 61] width 55 height 17
click at [1172, 102] on button "Print" at bounding box center [1194, 99] width 71 height 18
click at [1121, 60] on button "Close" at bounding box center [1126, 61] width 55 height 17
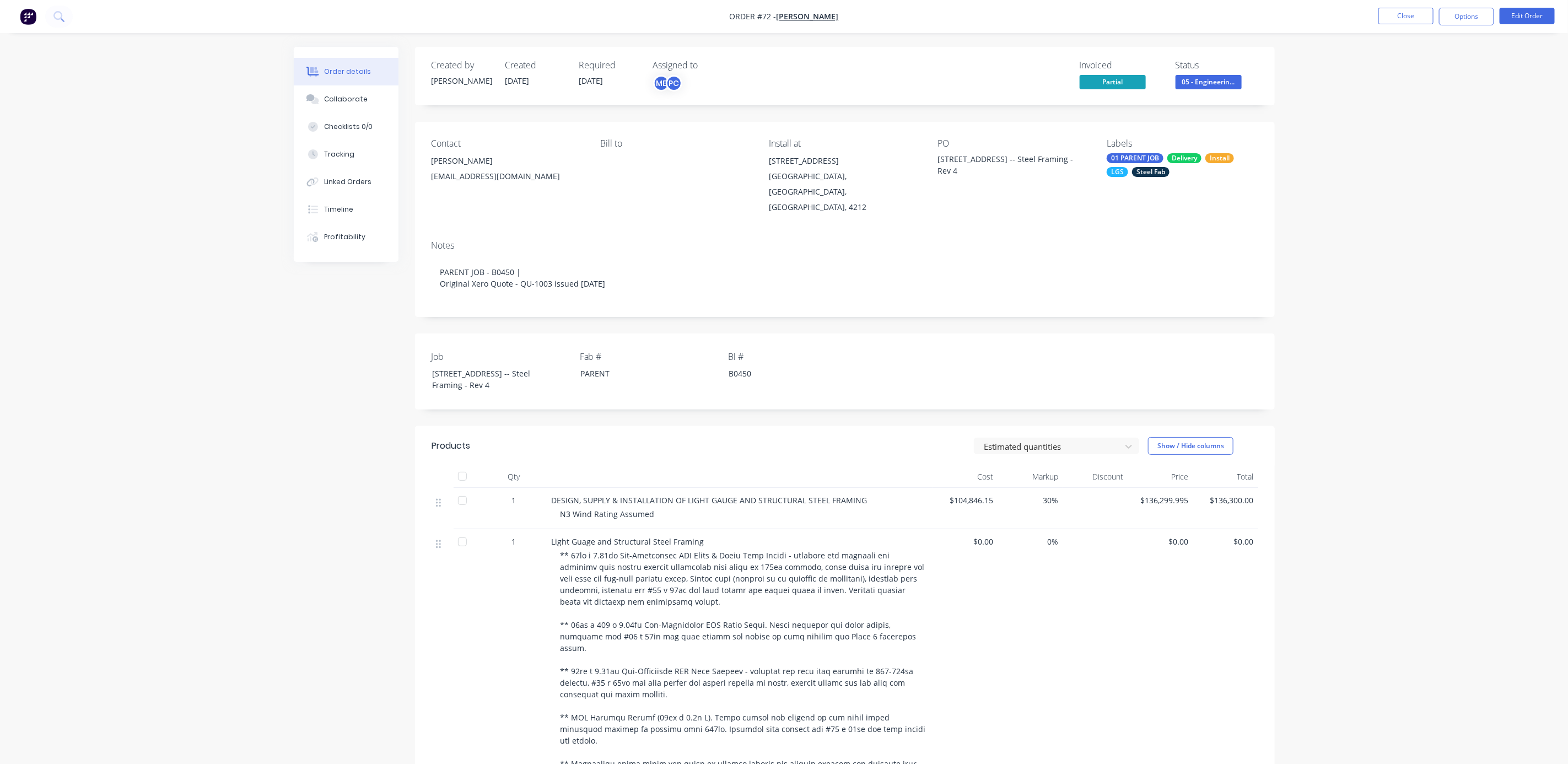
drag, startPoint x: 1457, startPoint y: 154, endPoint x: 1311, endPoint y: 128, distance: 148.3
click at [1444, 153] on div "Order details Collaborate Checklists 0/0 Tracking Linked Orders Timeline Profit…" at bounding box center [784, 688] width 1568 height 1377
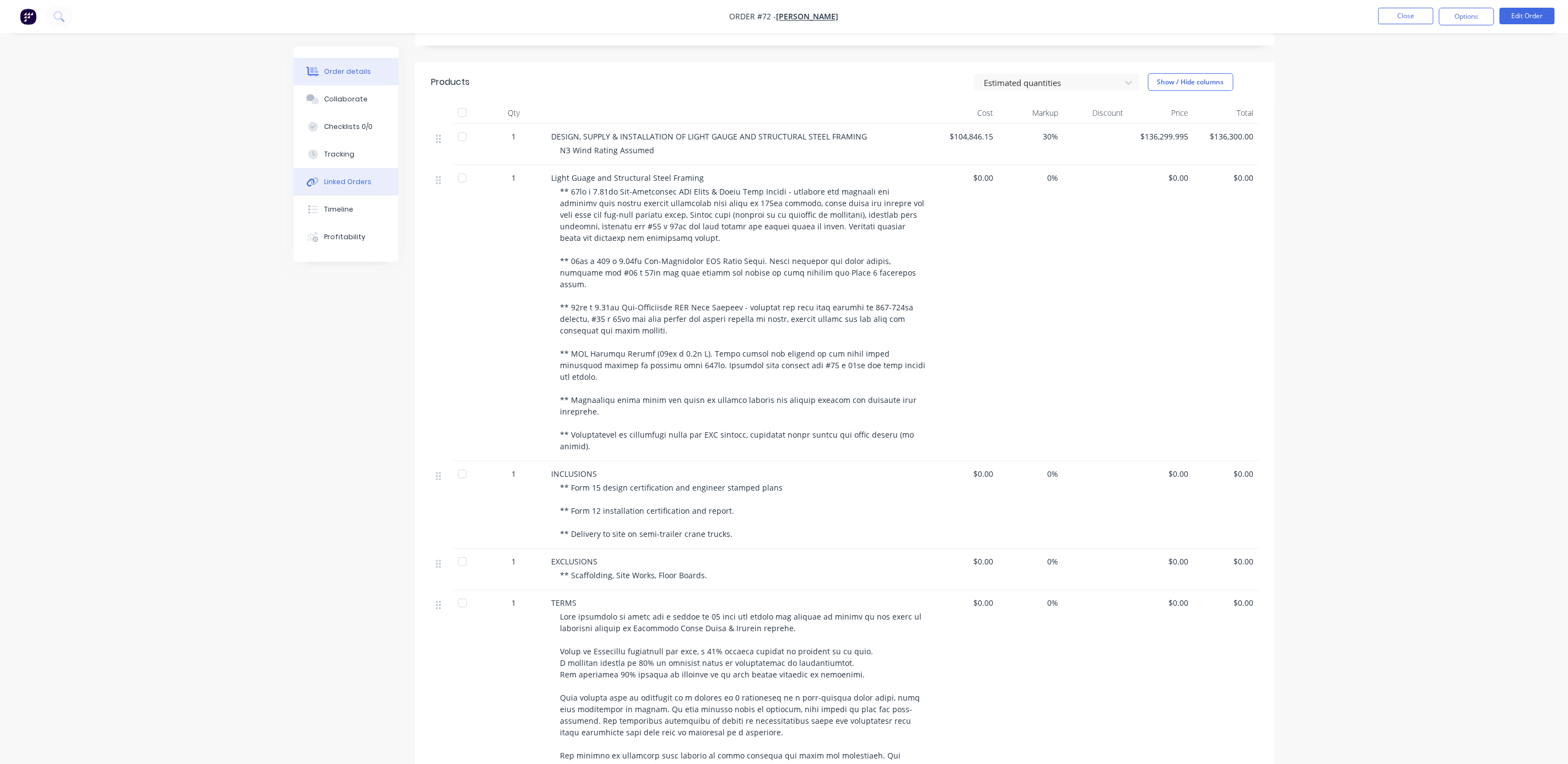
scroll to position [248, 0]
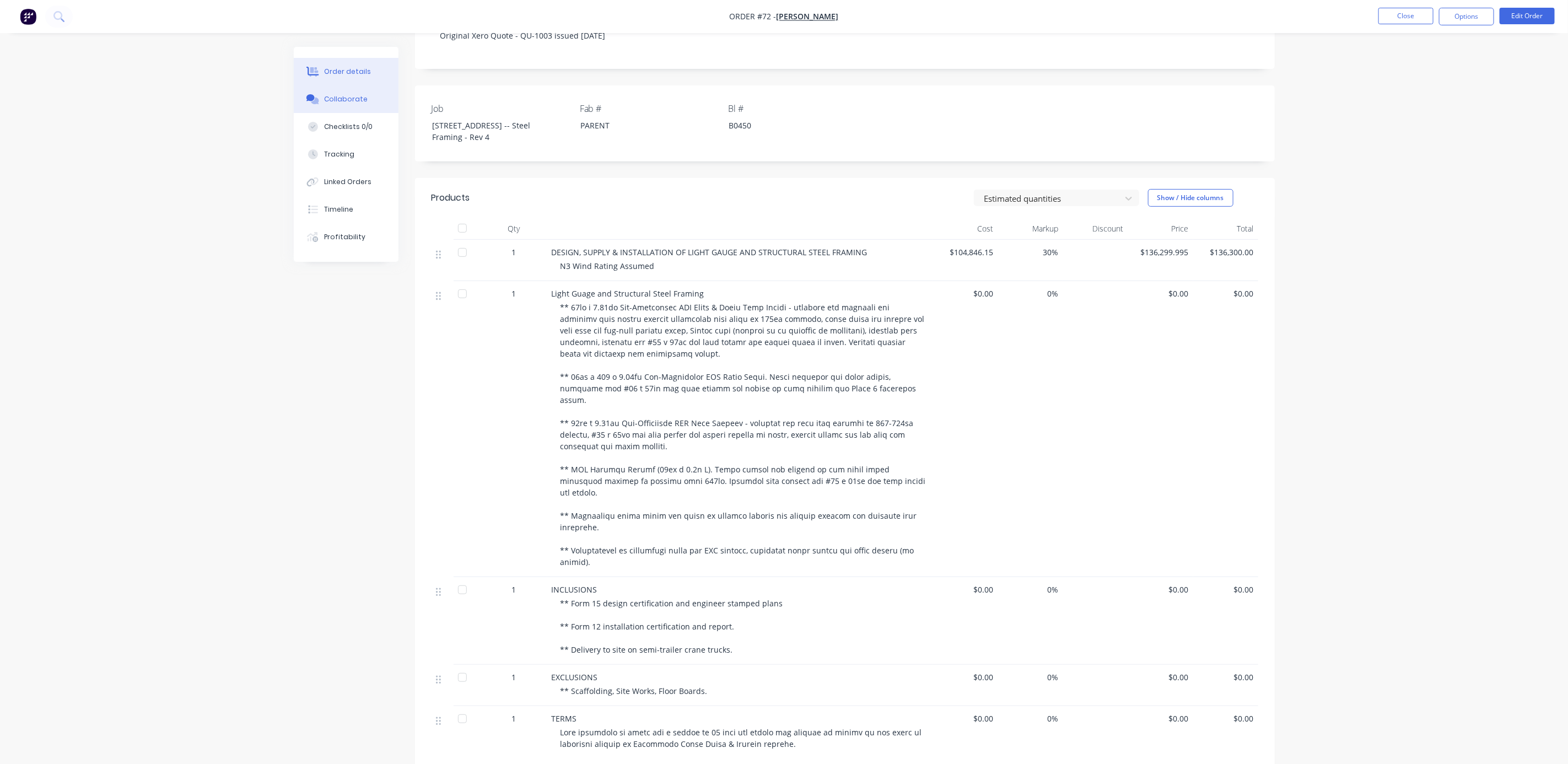
click at [341, 95] on div "Collaborate" at bounding box center [345, 100] width 43 height 10
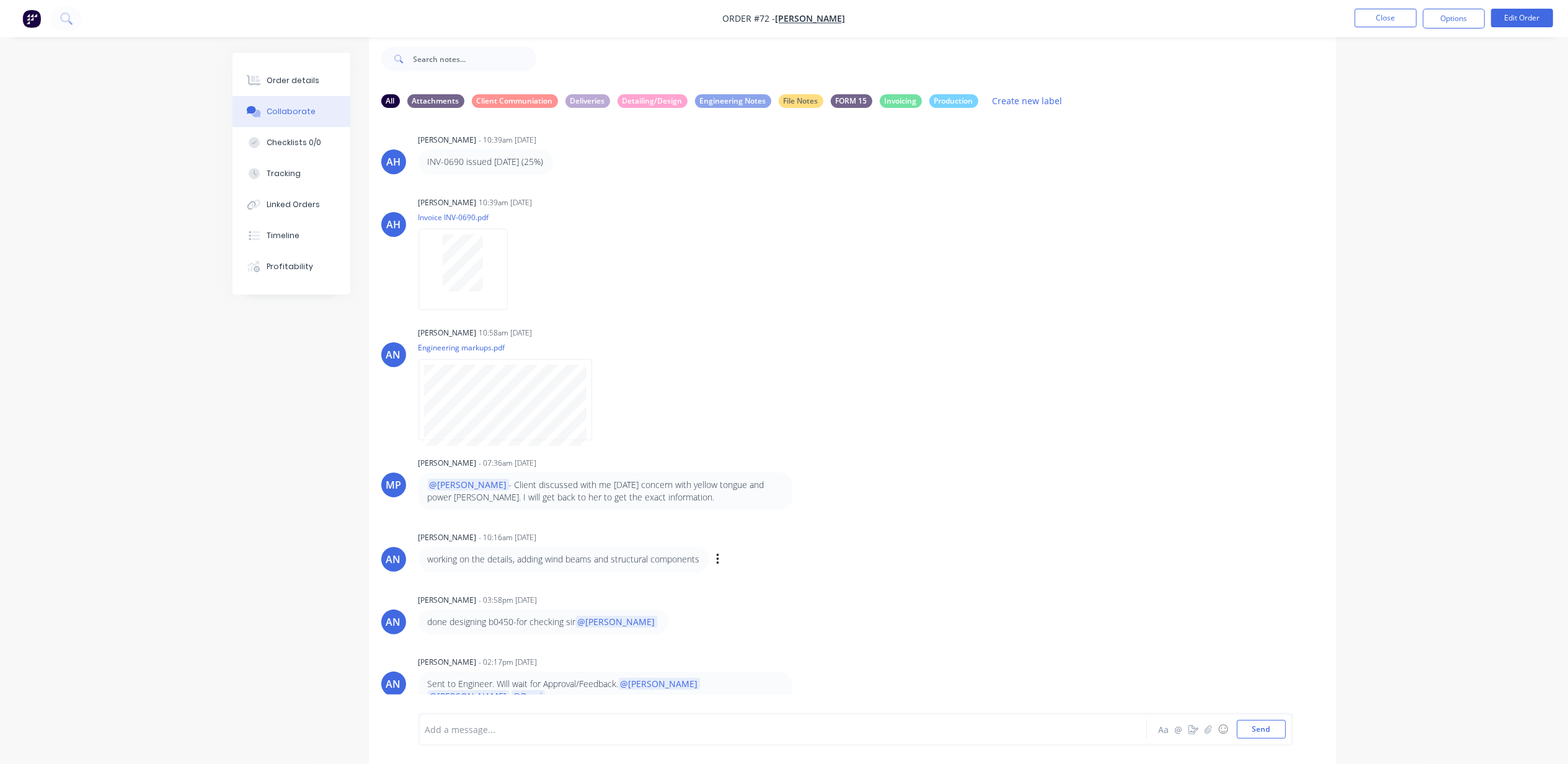
scroll to position [6, 0]
click at [1379, 19] on button "Close" at bounding box center [1385, 18] width 62 height 19
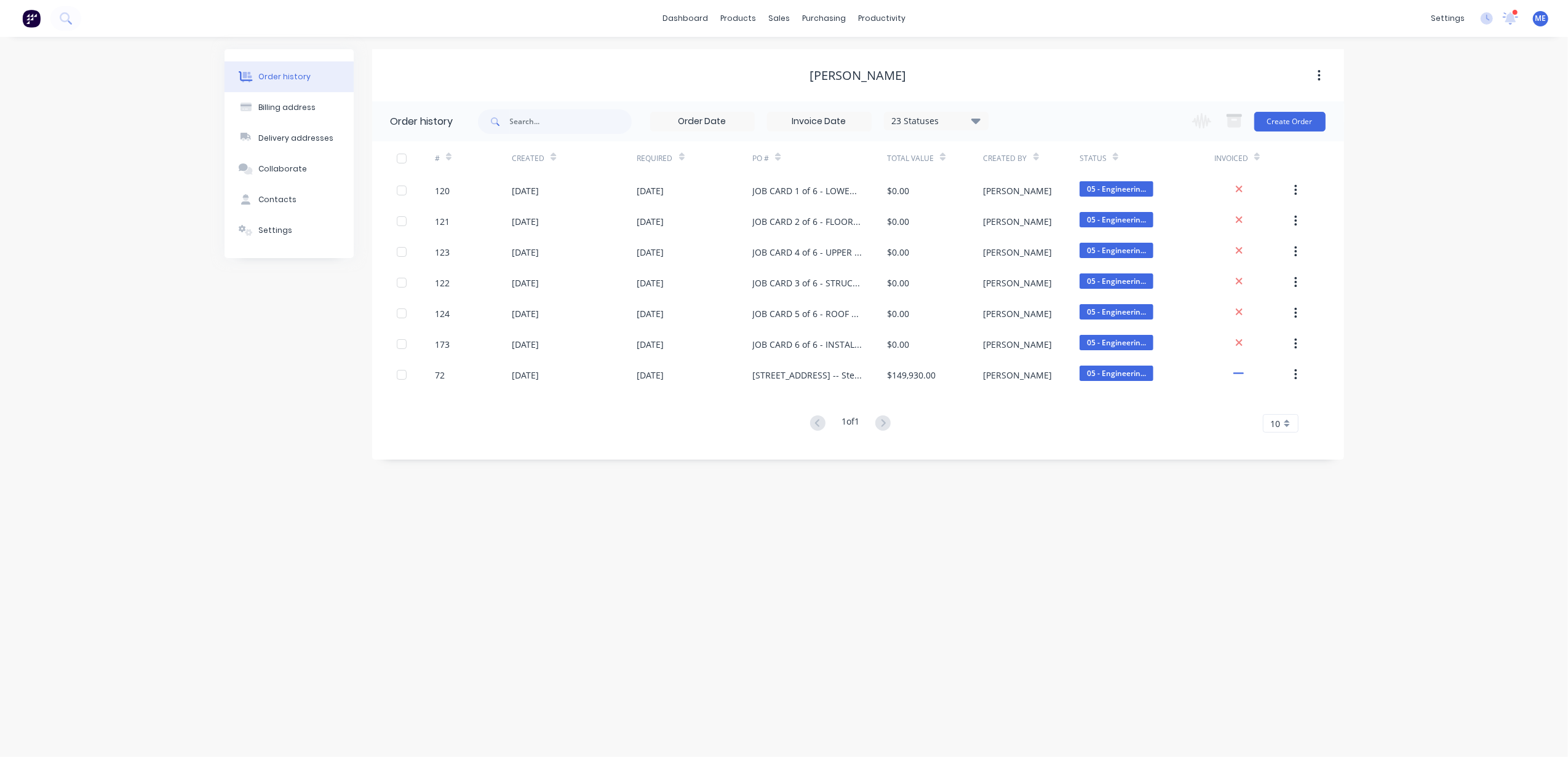
click at [1513, 11] on div at bounding box center [1515, 12] width 6 height 6
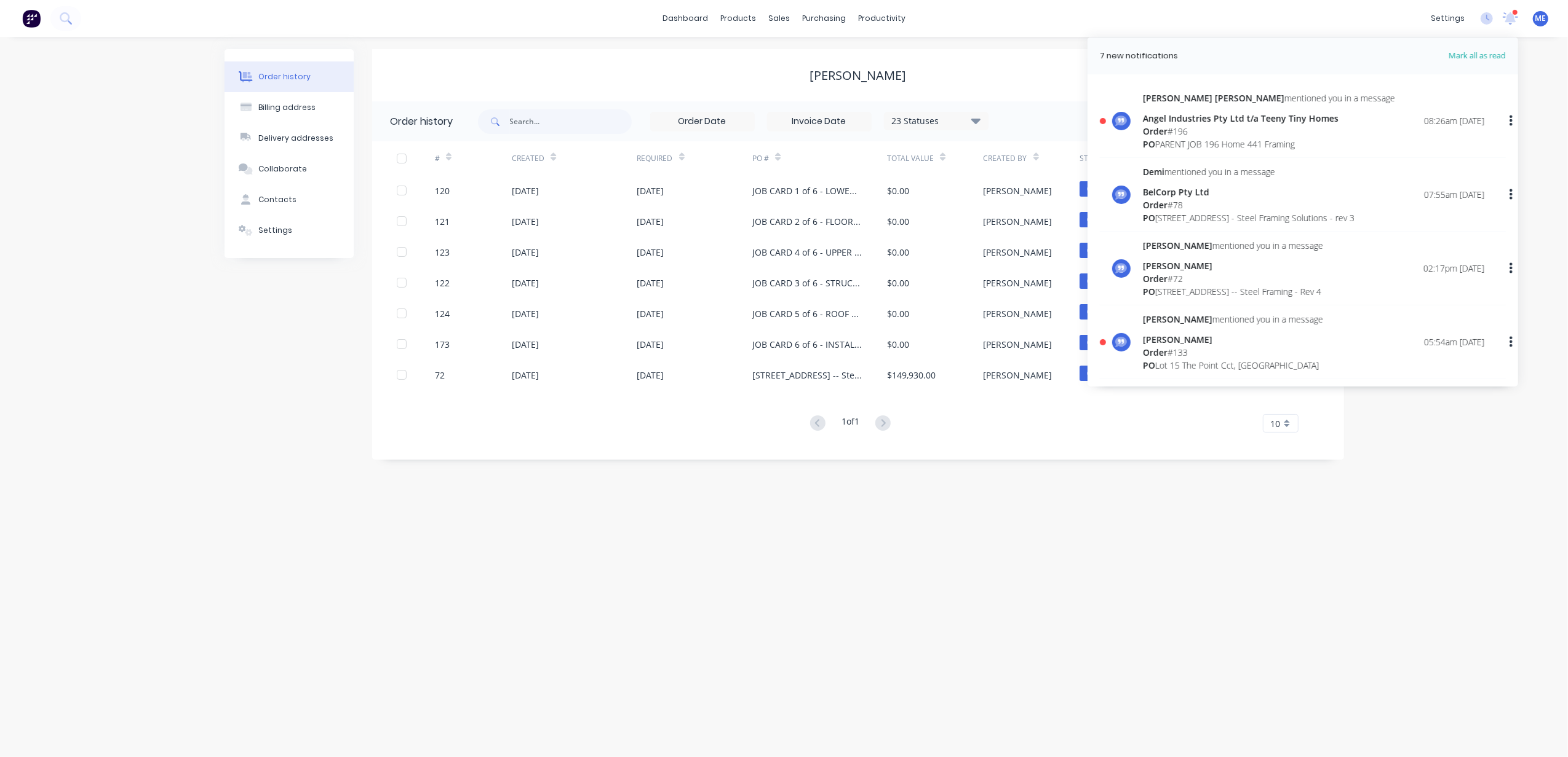
click at [1275, 114] on div "Angel Industries Pty Ltd t/a Teeny Tiny Homes" at bounding box center [1269, 118] width 252 height 13
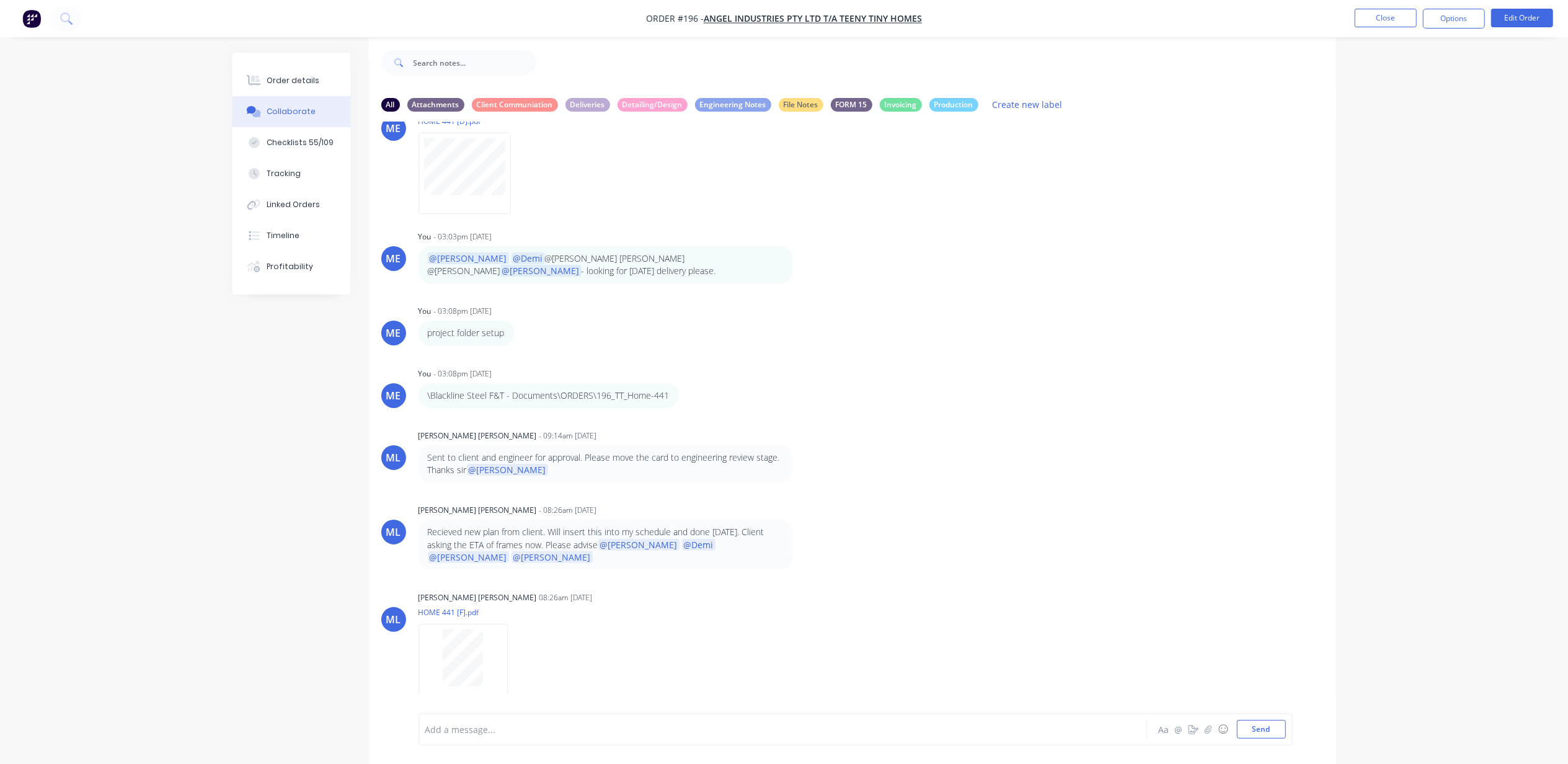
scroll to position [19, 0]
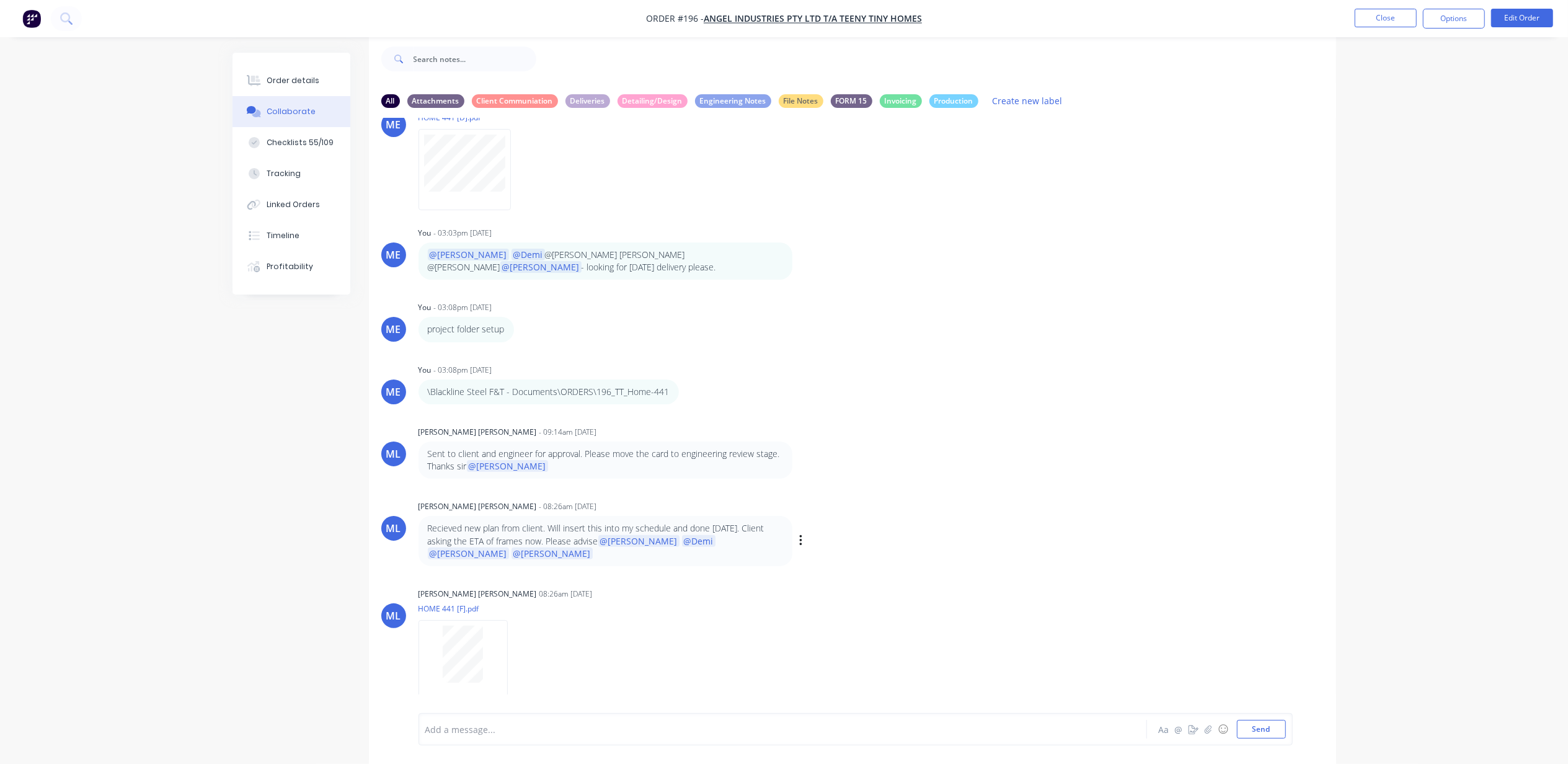
click at [1019, 526] on div "ML [PERSON_NAME] [PERSON_NAME] - 08:26am [DATE] Recieved new plan from client. …" at bounding box center [853, 532] width 967 height 69
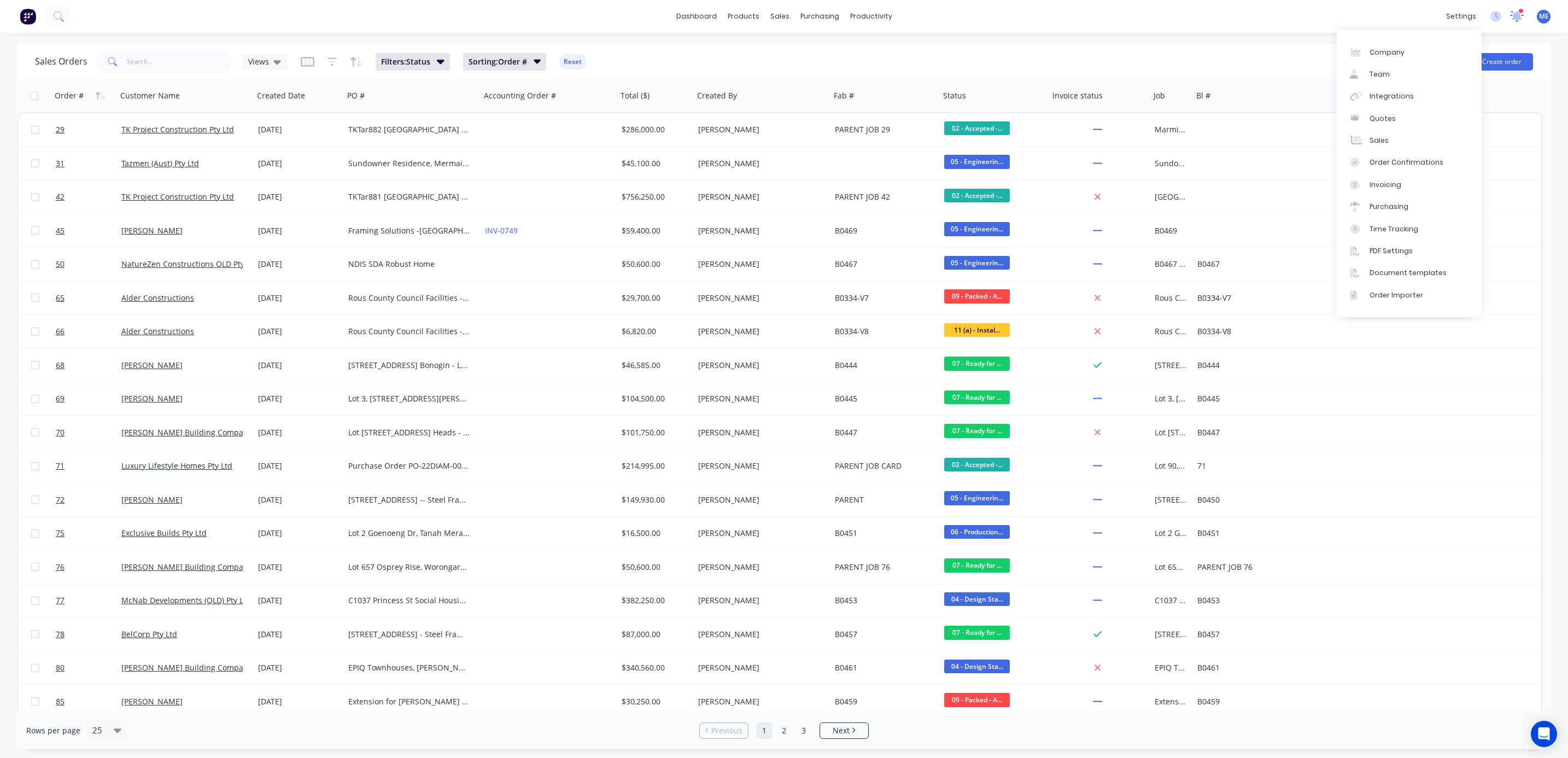
click at [1521, 16] on icon at bounding box center [1516, 16] width 14 height 11
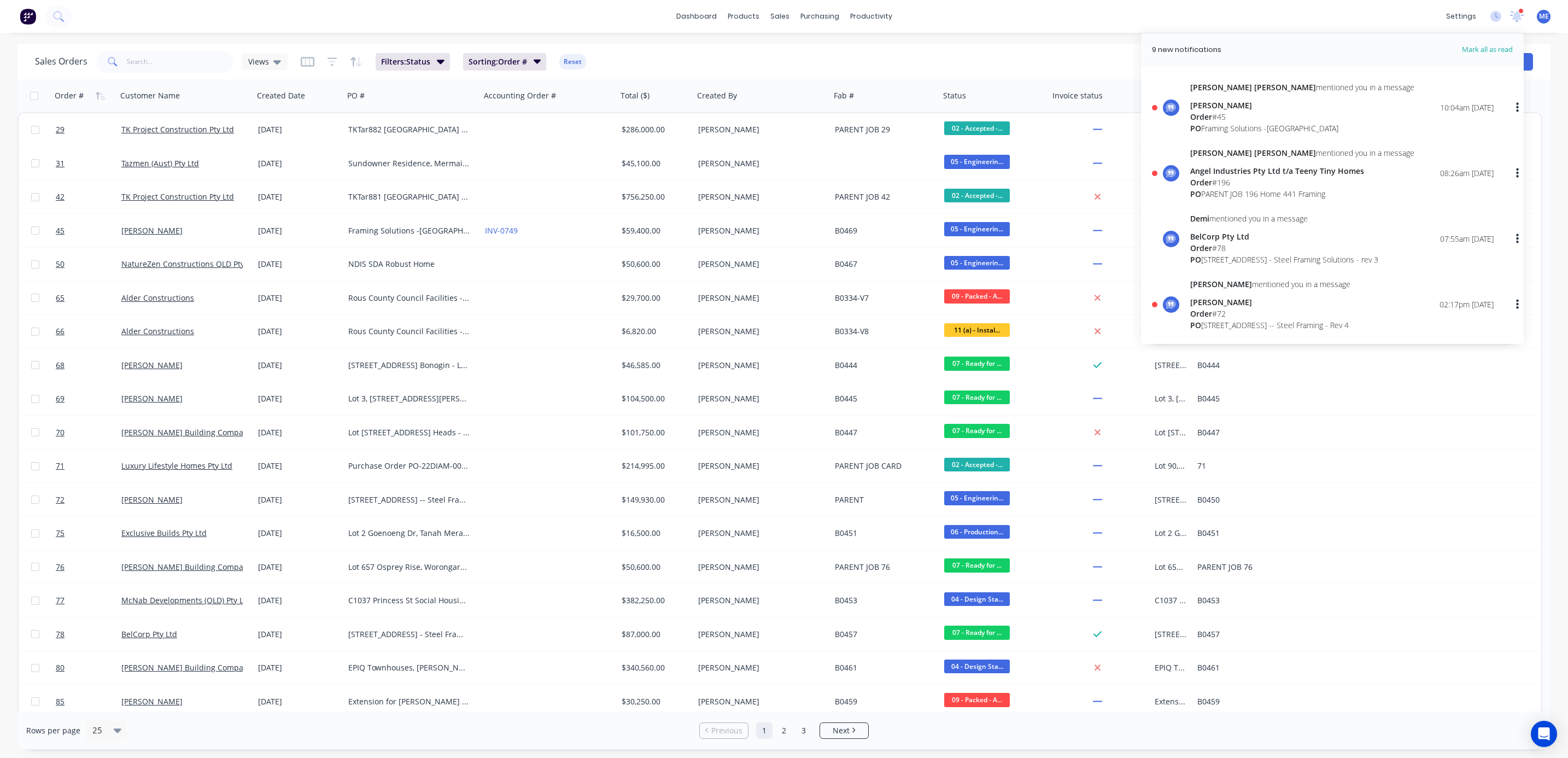
click at [1263, 97] on div "Micah Liezel mentioned you in a message Michael Roche Order # 45 PO Framing Sol…" at bounding box center [1302, 107] width 224 height 52
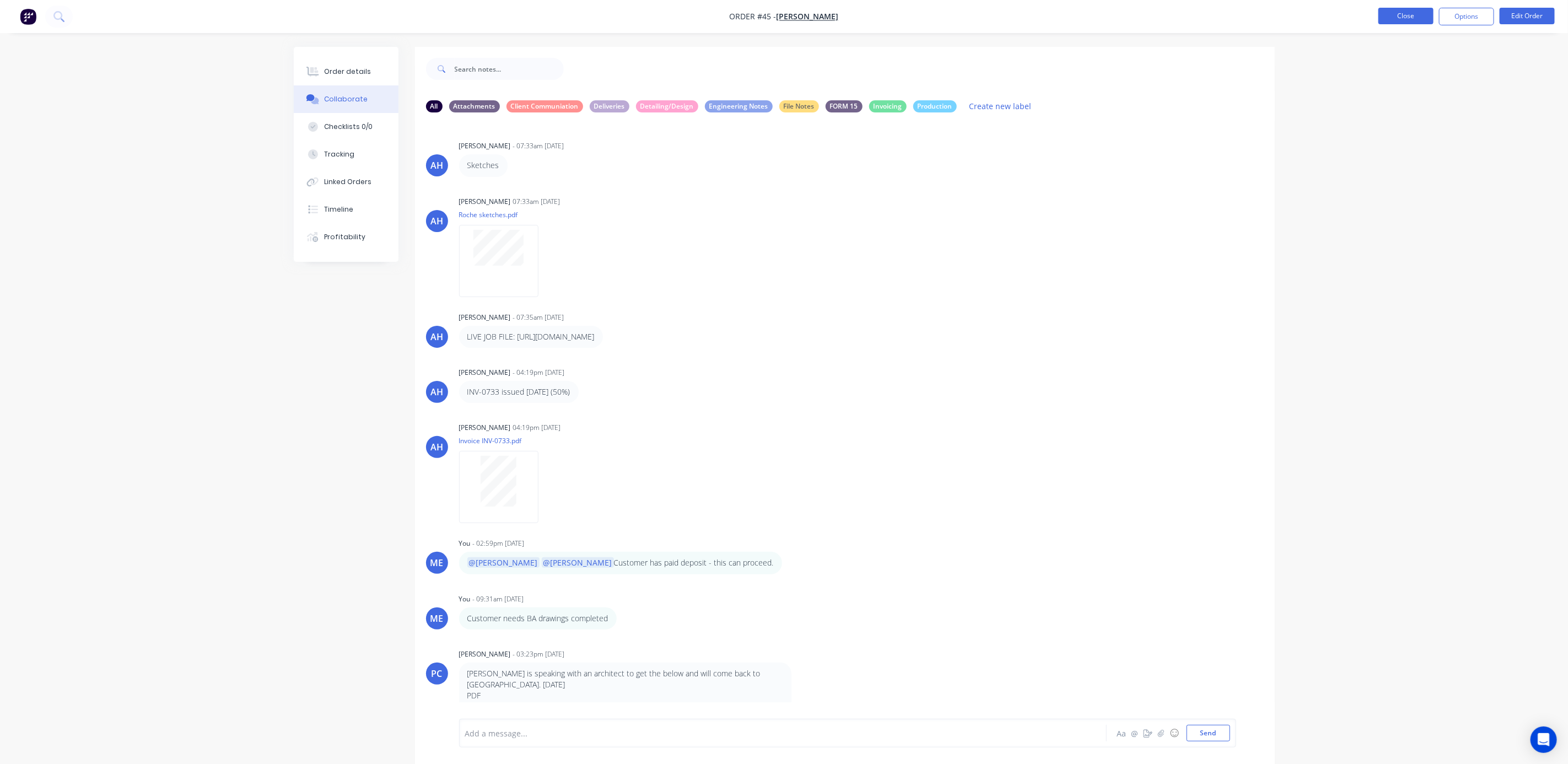
click at [1407, 24] on button "Close" at bounding box center [1406, 16] width 55 height 17
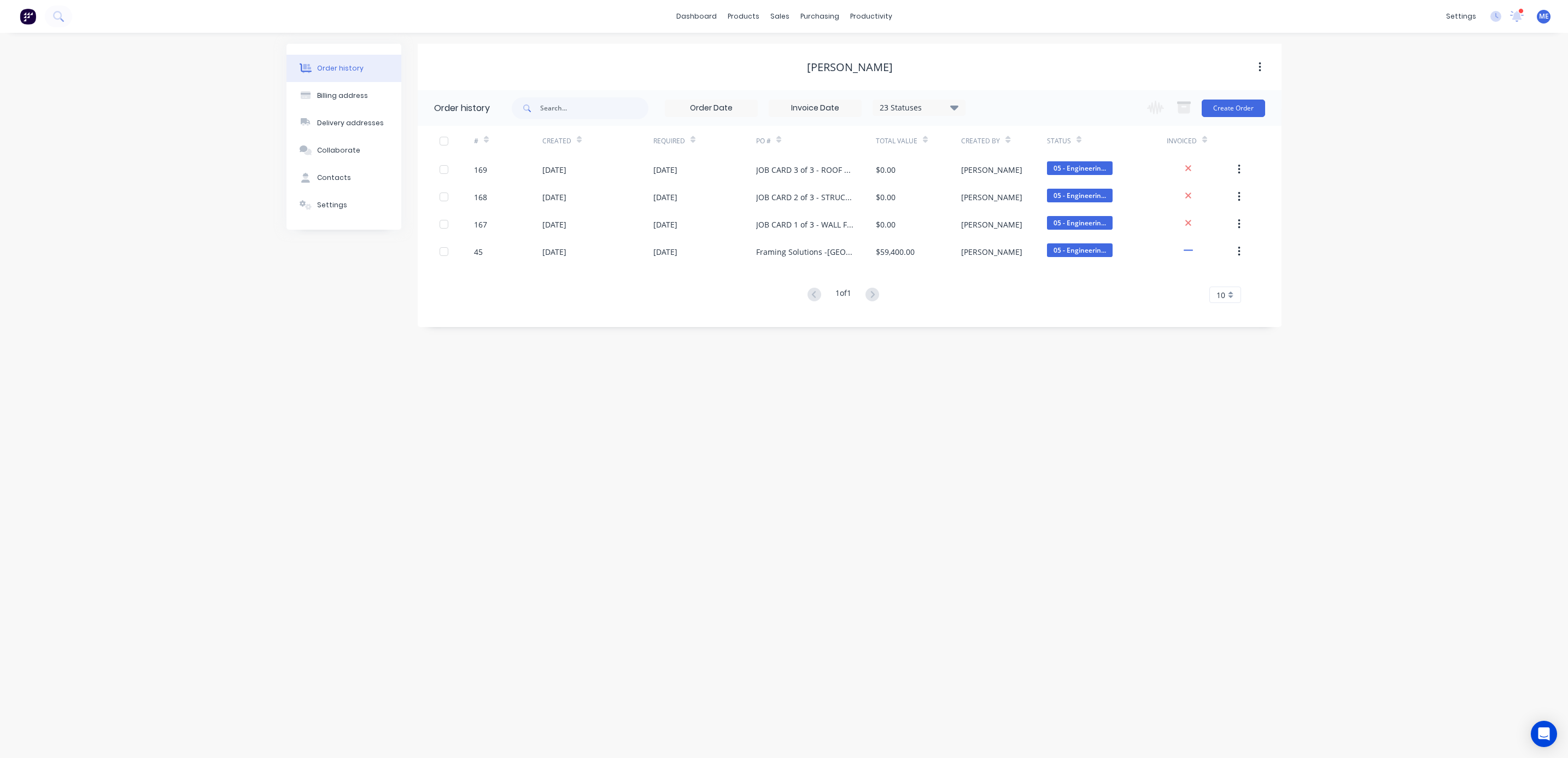
click at [1403, 190] on div "Order history Billing address Delivery addresses Collaborate Contacts Settings …" at bounding box center [784, 395] width 1568 height 725
click at [1512, 12] on icon at bounding box center [1516, 16] width 14 height 11
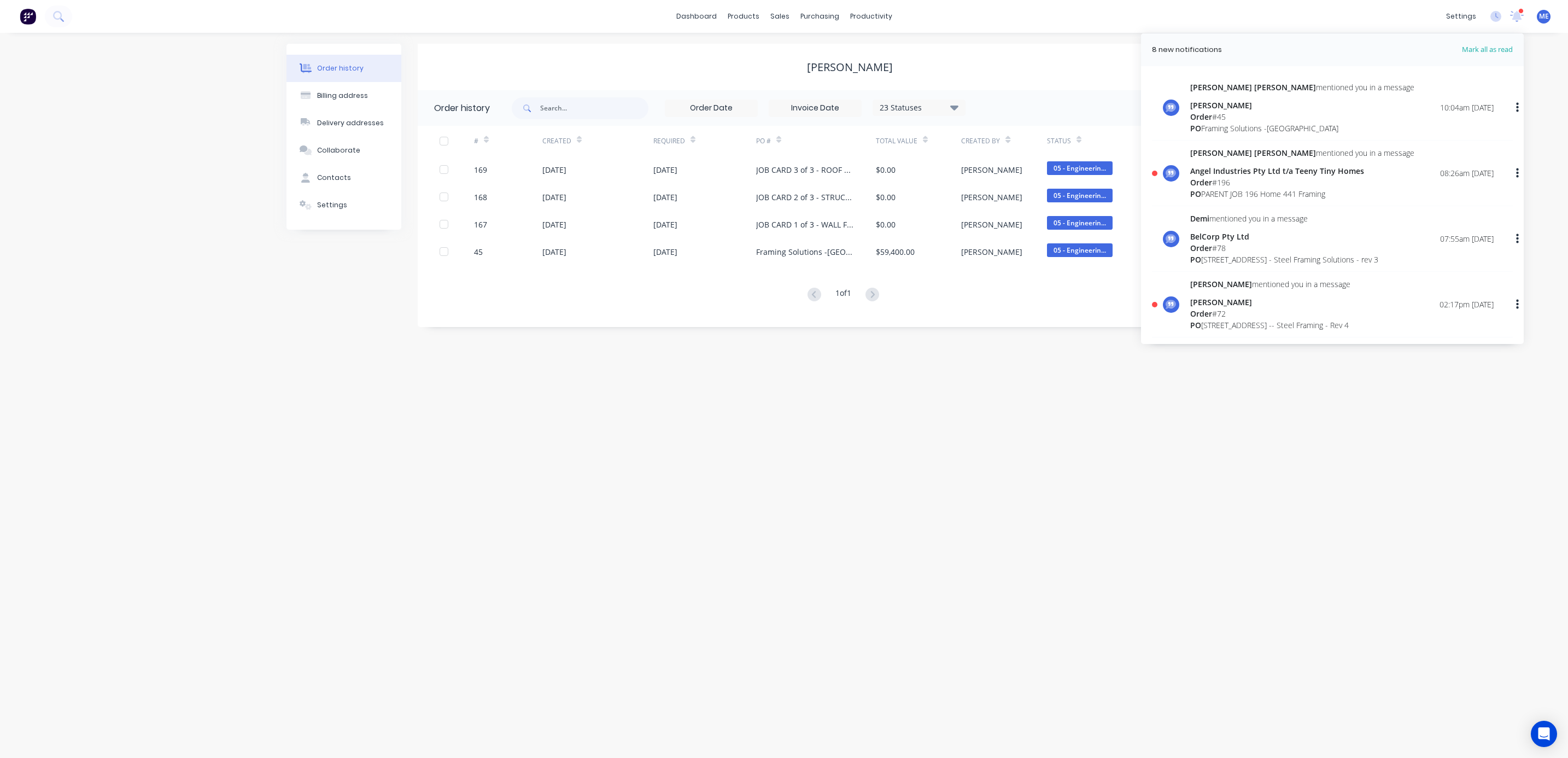
click at [1263, 179] on div "Order # 196" at bounding box center [1302, 183] width 224 height 11
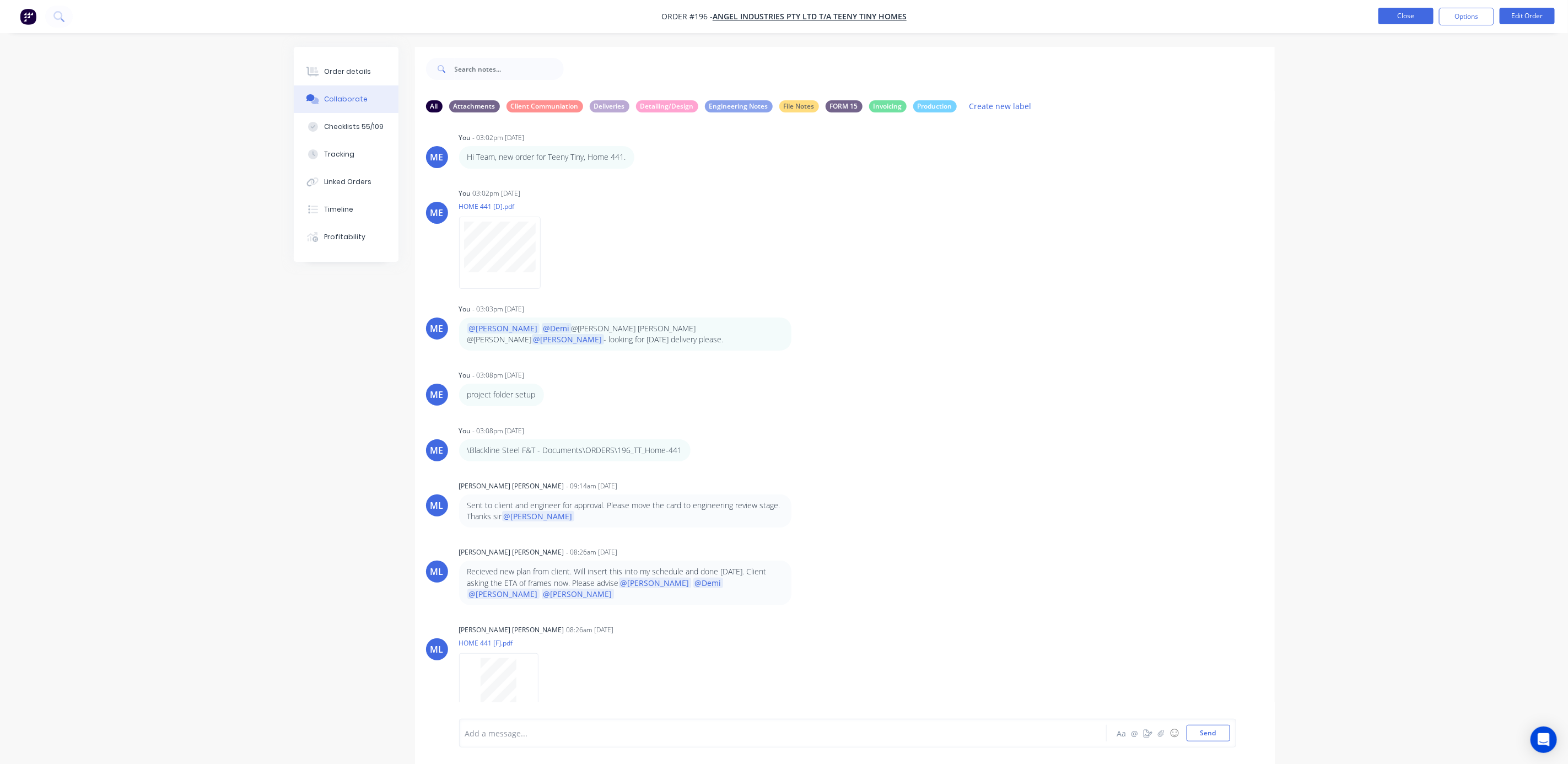
click at [1411, 15] on button "Close" at bounding box center [1406, 16] width 55 height 17
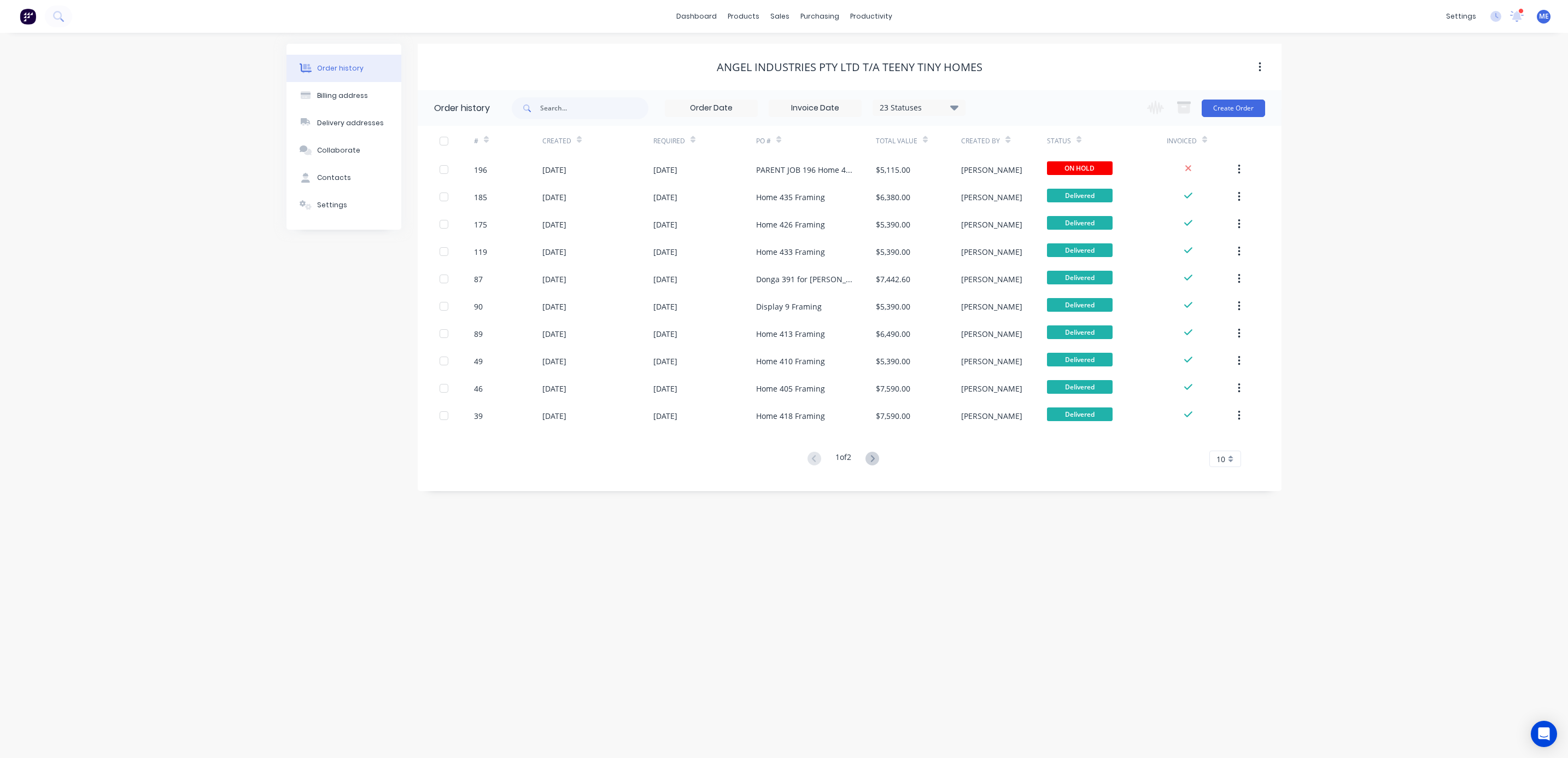
click at [1521, 13] on div at bounding box center [1521, 11] width 6 height 6
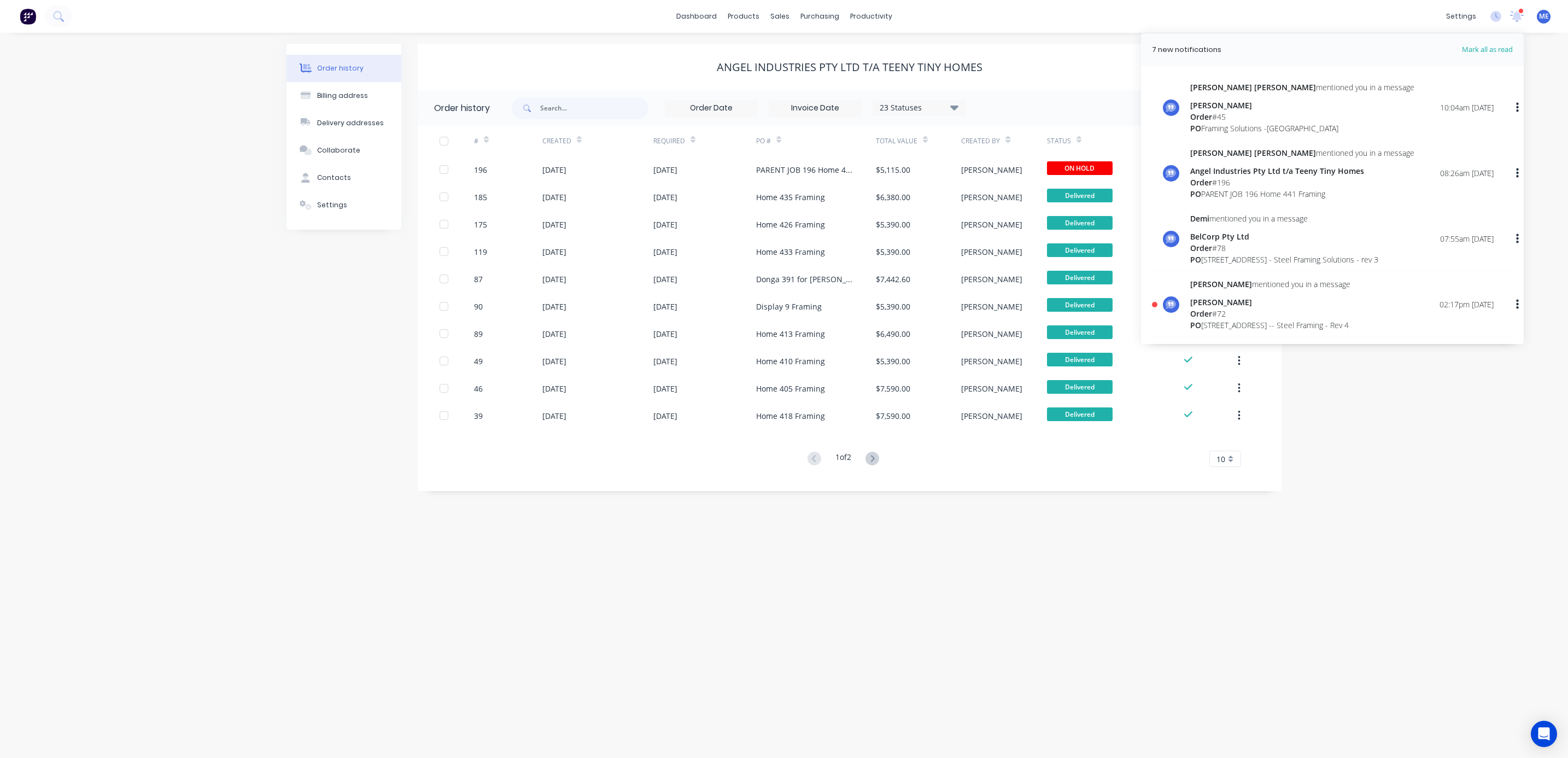
click at [1297, 315] on div "Order # 72" at bounding box center [1270, 314] width 160 height 11
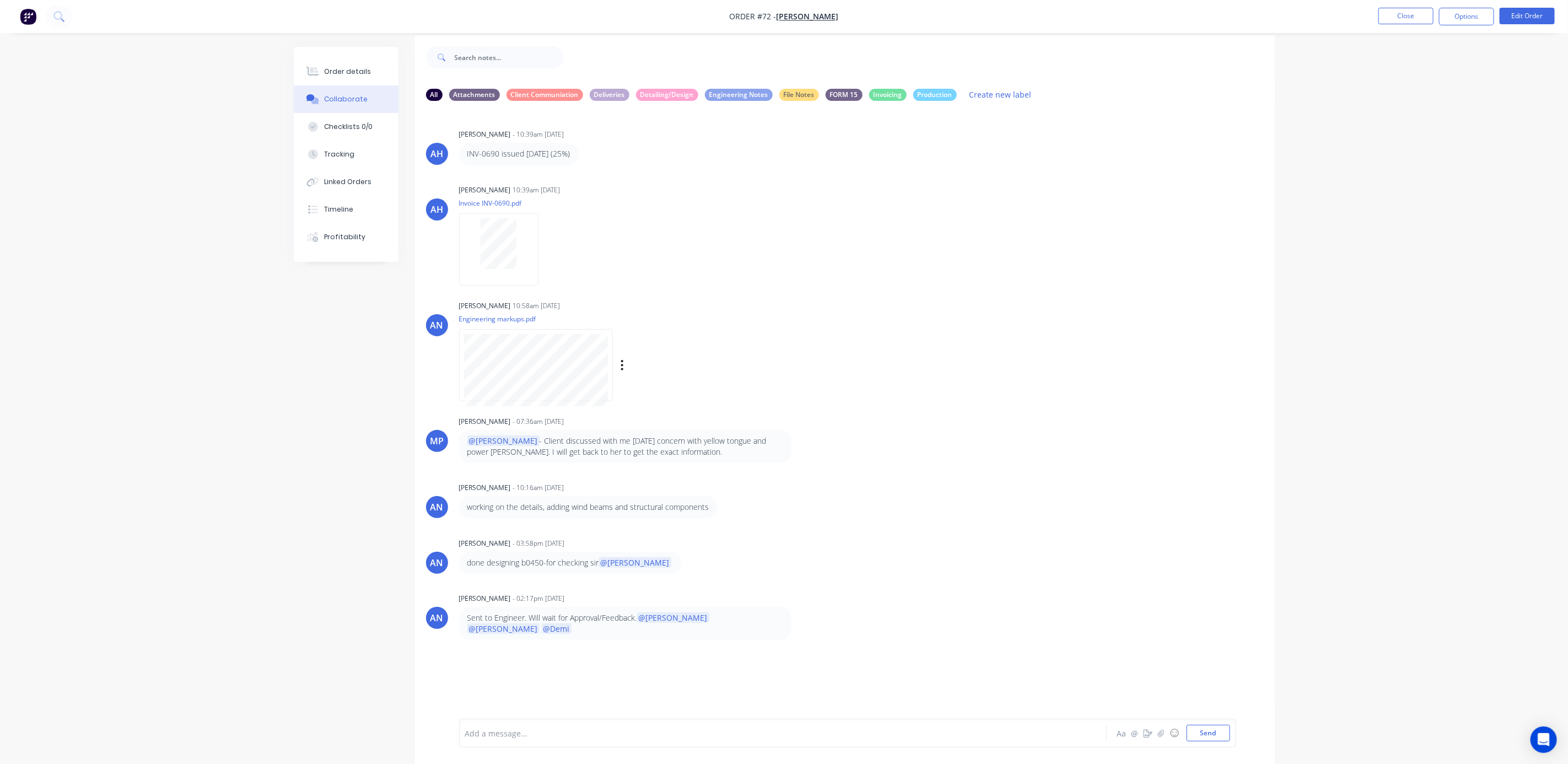
scroll to position [17, 0]
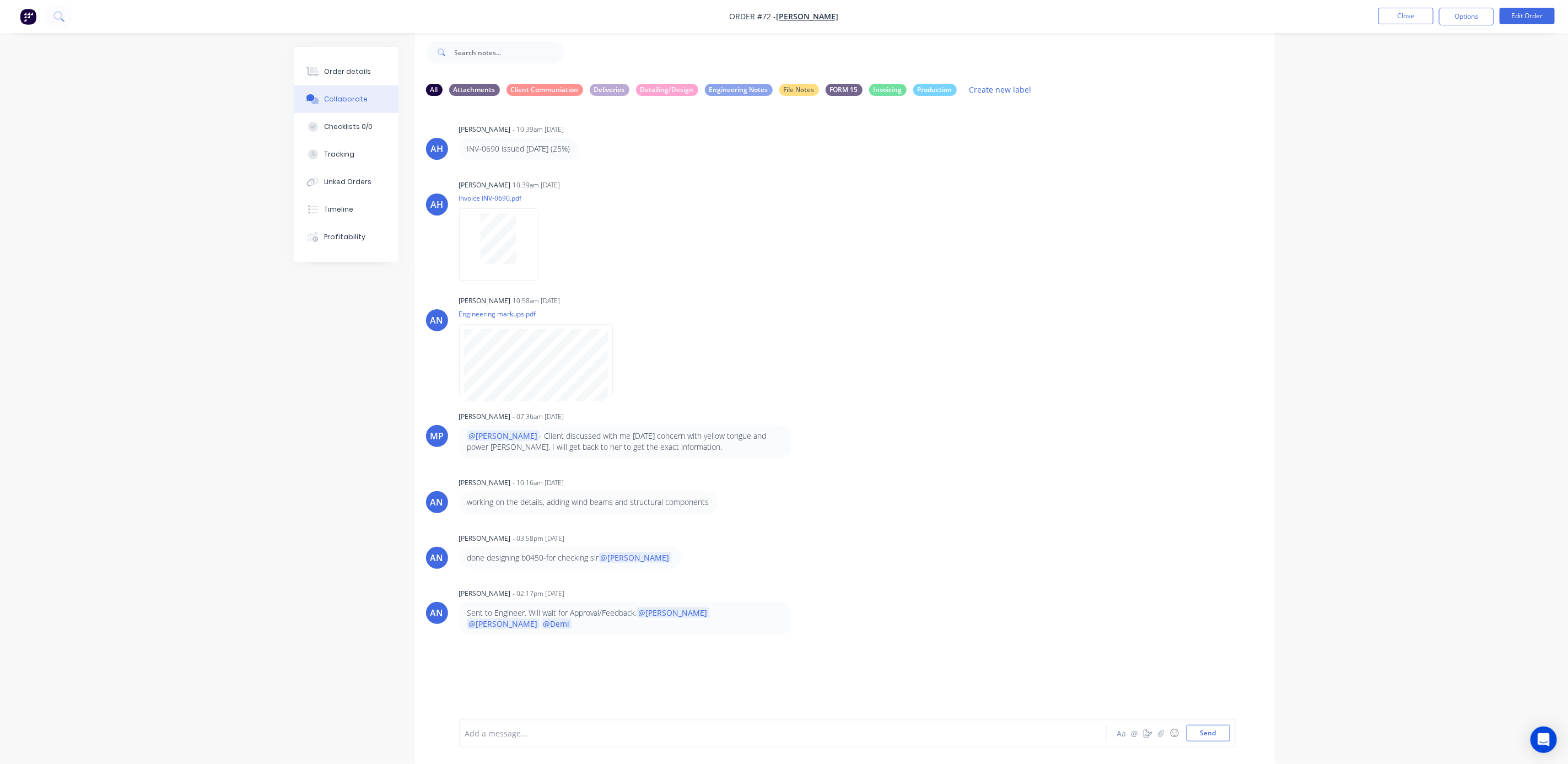
click at [1354, 248] on div "Order details Collaborate Checklists 0/0 Tracking Linked Orders Timeline Profit…" at bounding box center [784, 374] width 1568 height 781
click at [1386, 12] on button "Close" at bounding box center [1406, 16] width 55 height 17
